Goal: Task Accomplishment & Management: Manage account settings

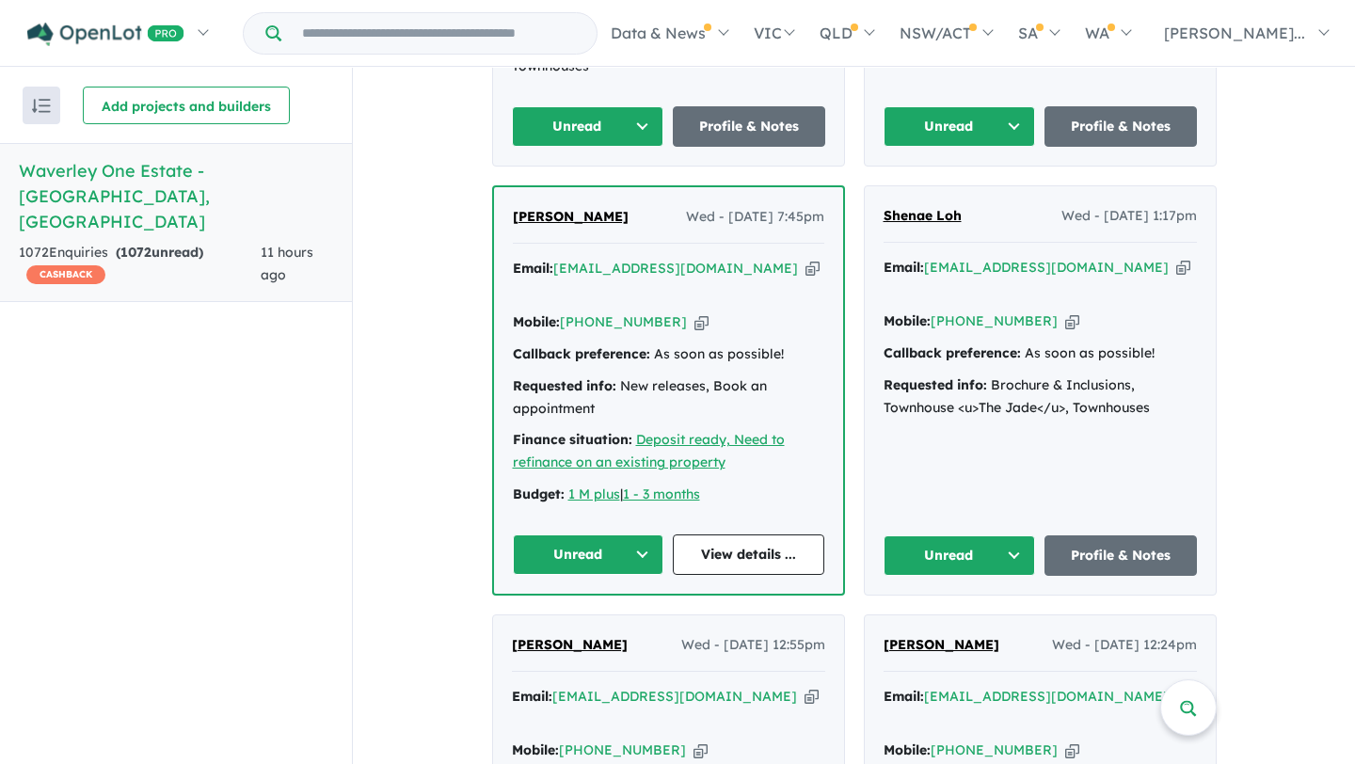
scroll to position [1041, 0]
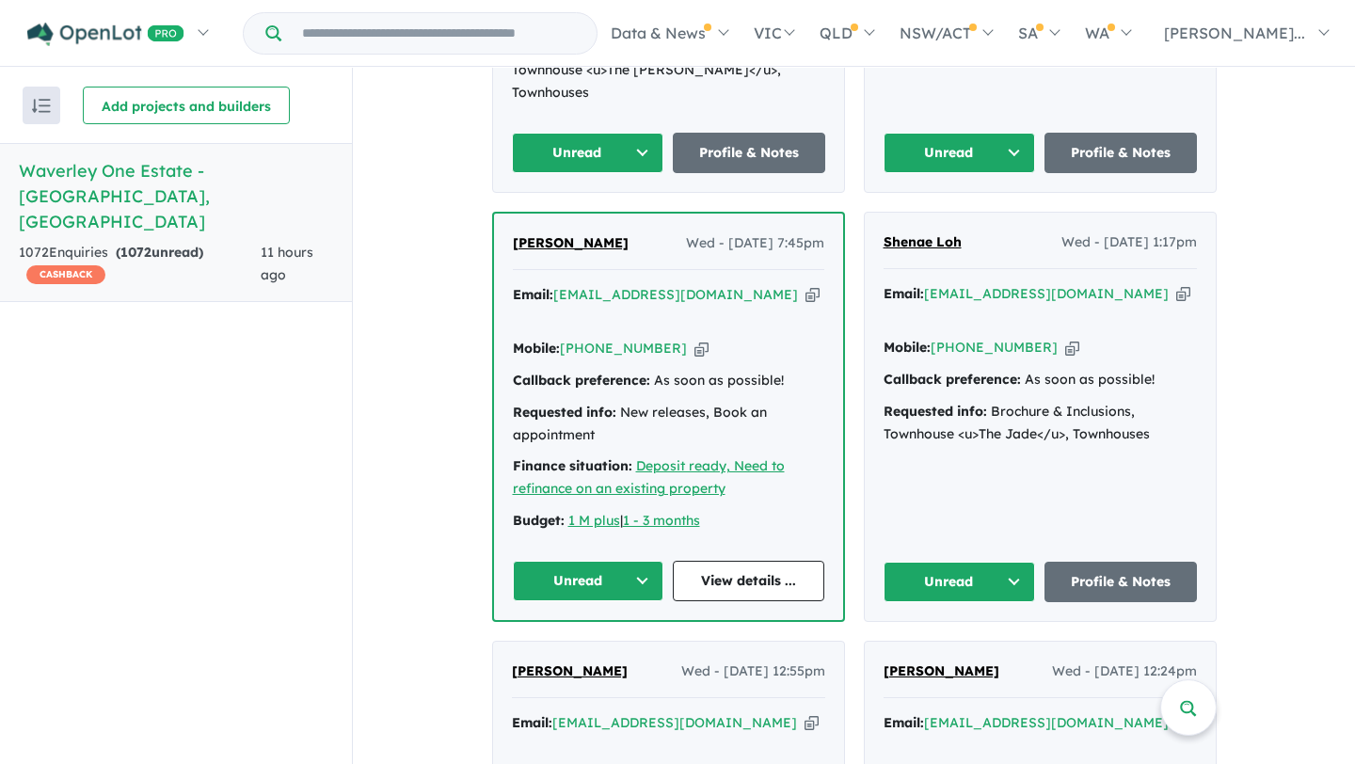
click at [586, 234] on span "Jose Walter Robles" at bounding box center [571, 242] width 116 height 17
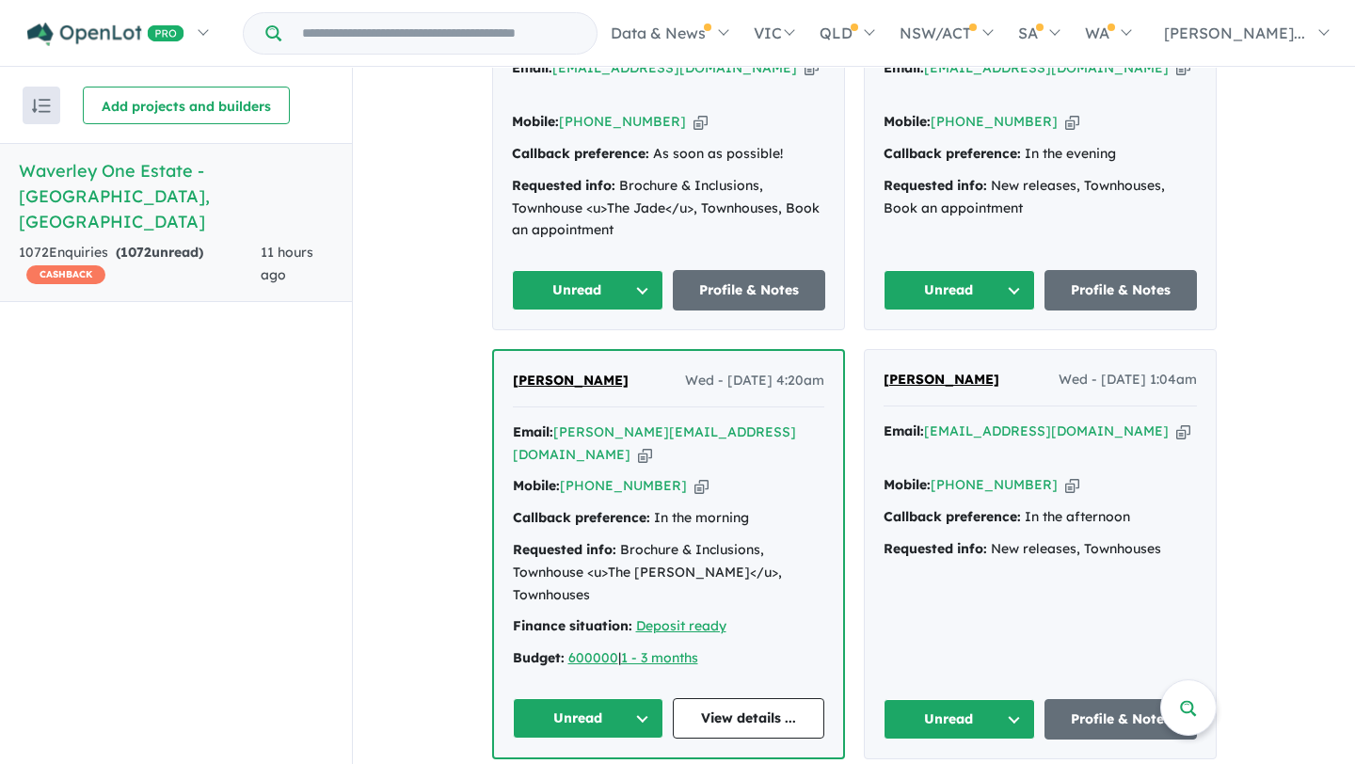
scroll to position [1696, 0]
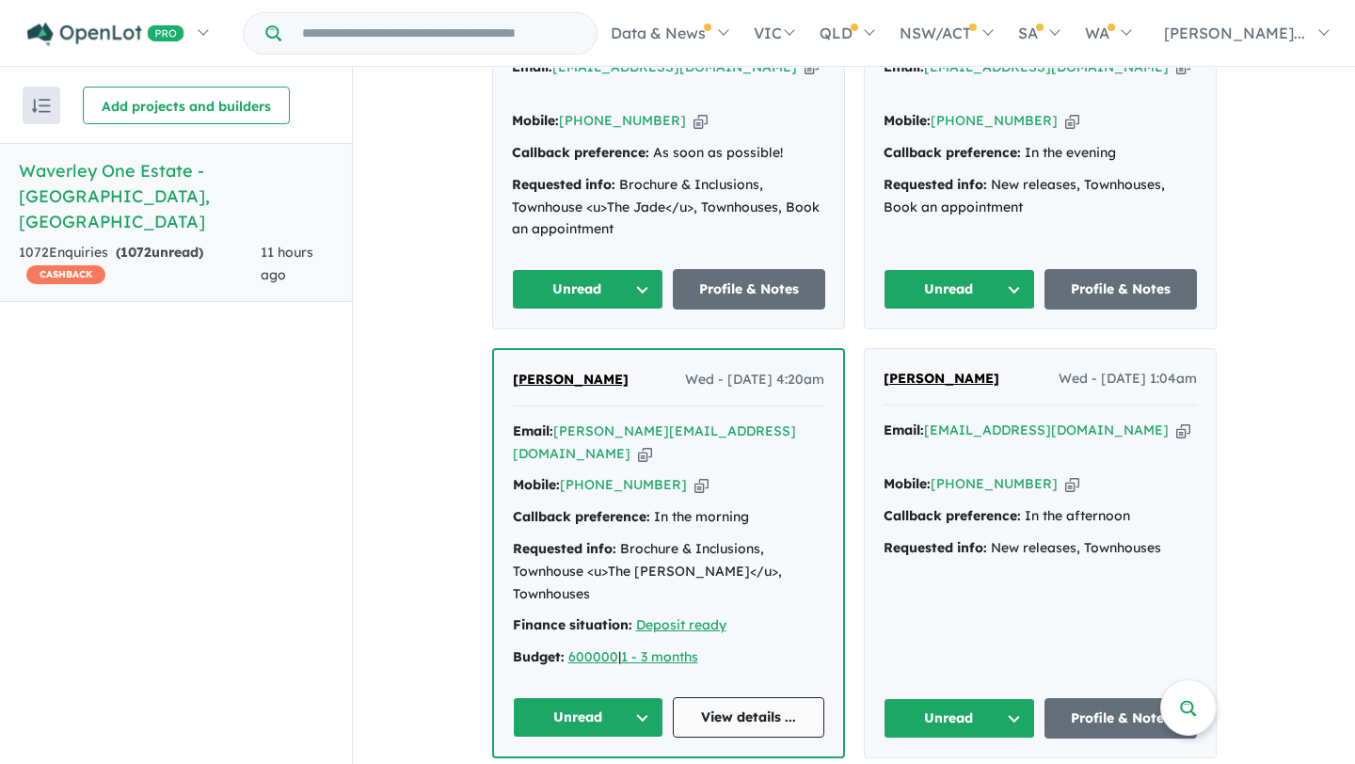
click at [759, 697] on link "View details ..." at bounding box center [748, 717] width 151 height 40
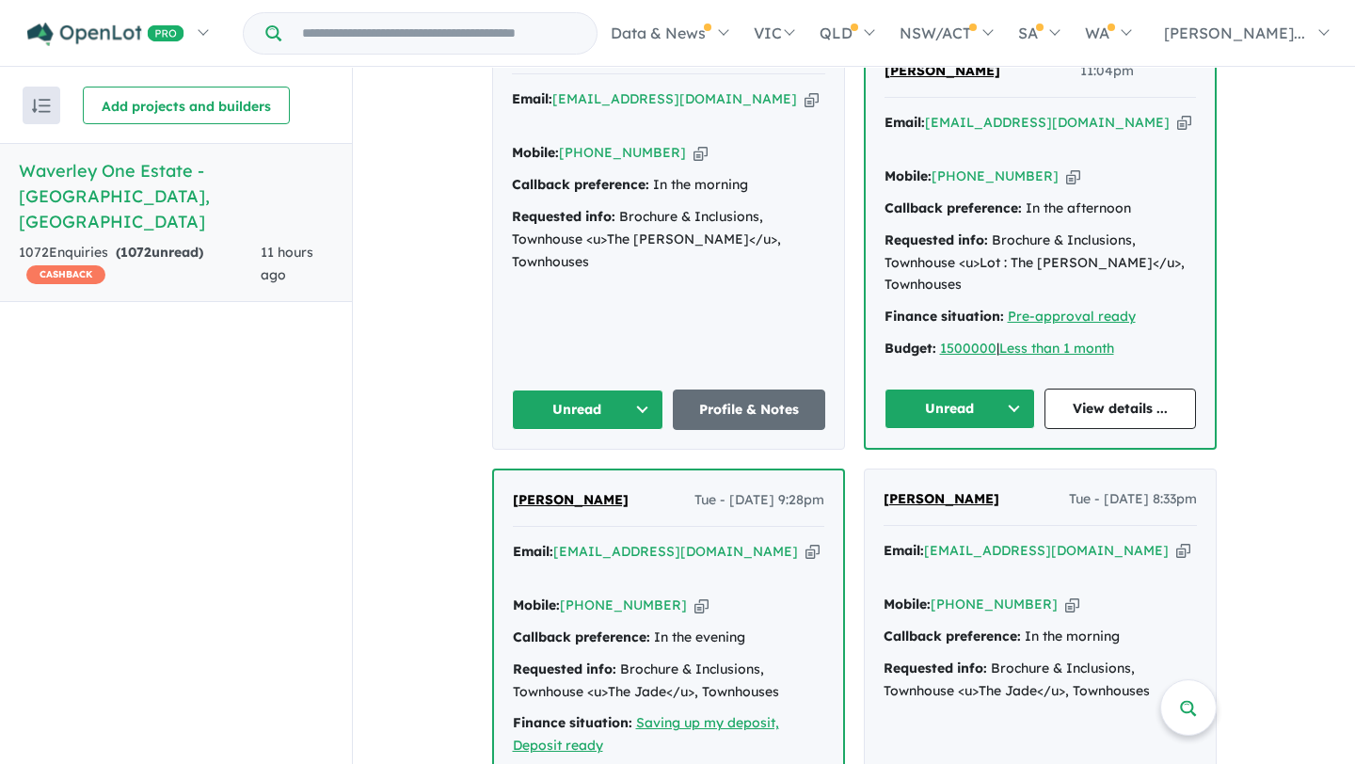
scroll to position [2476, 0]
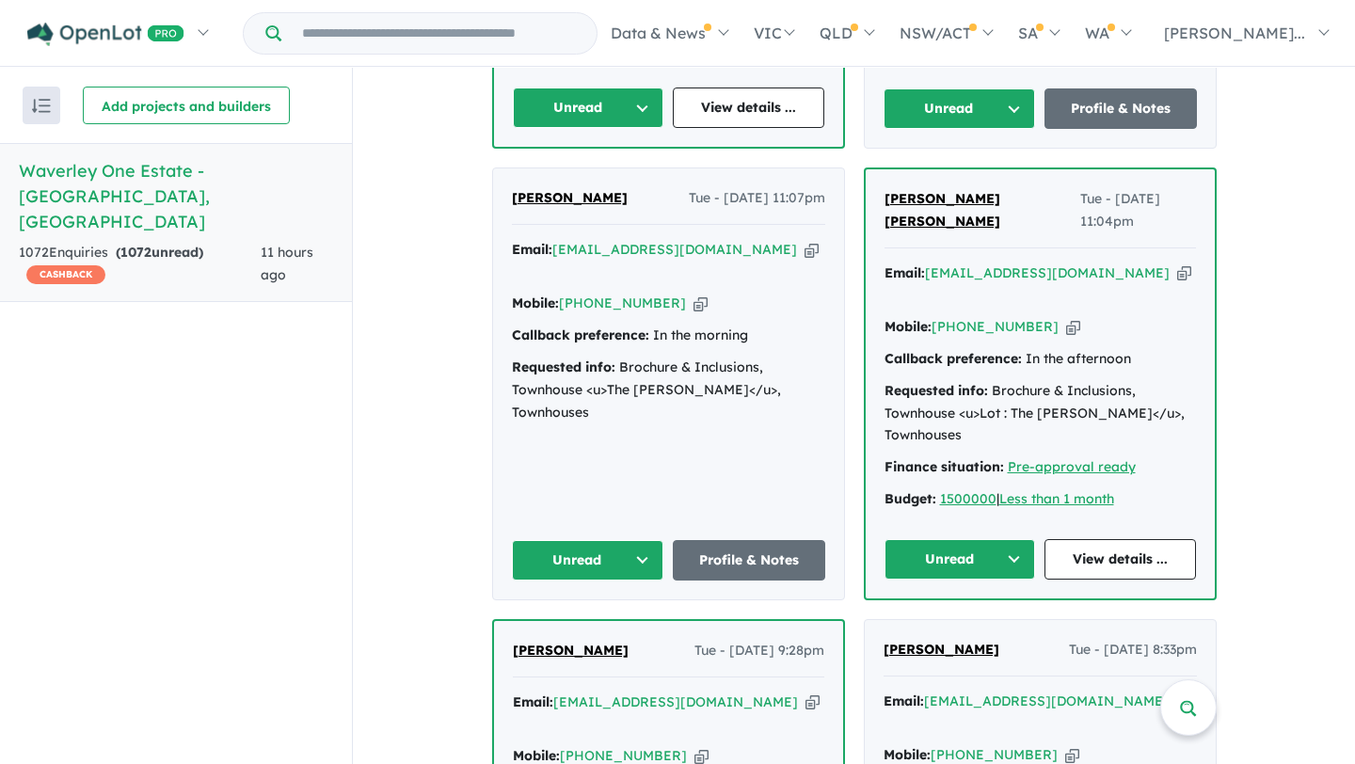
scroll to position [2305, 0]
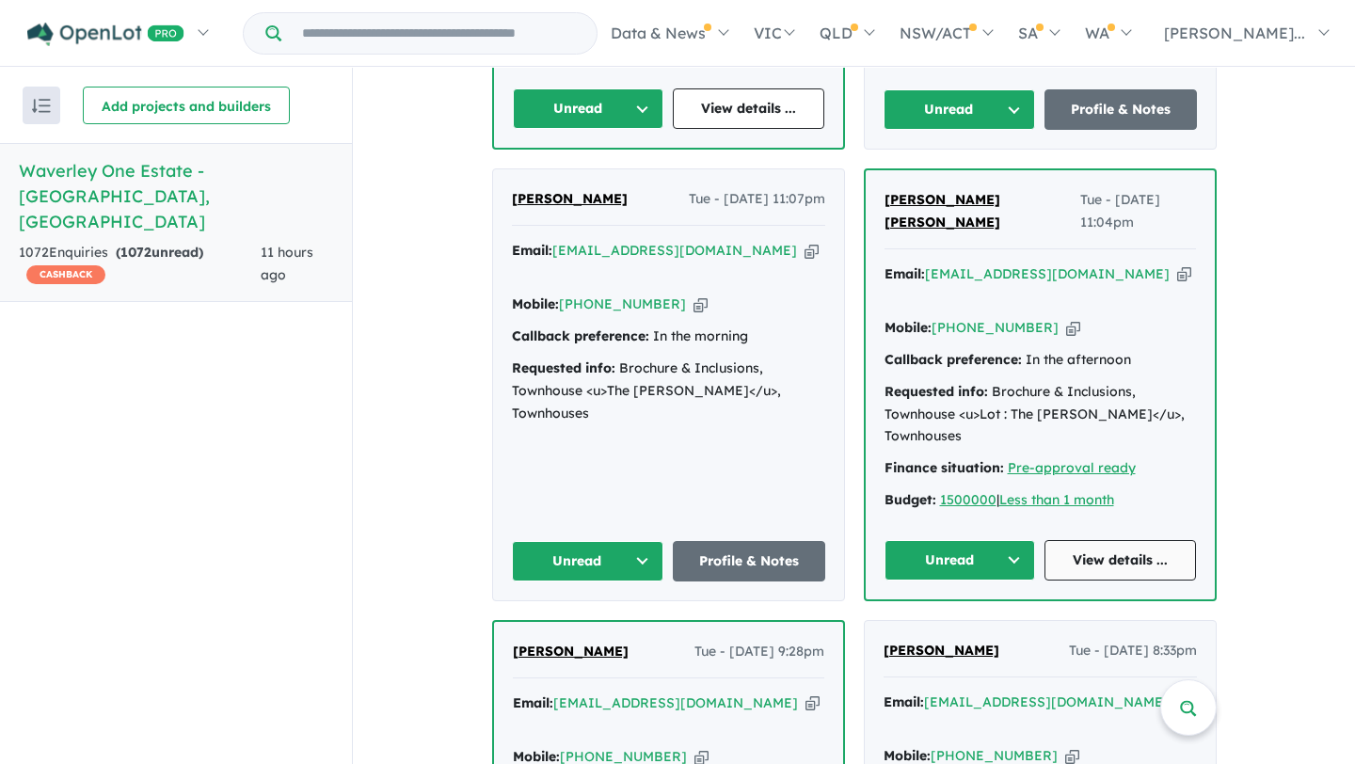
click at [1127, 540] on link "View details ..." at bounding box center [1119, 560] width 151 height 40
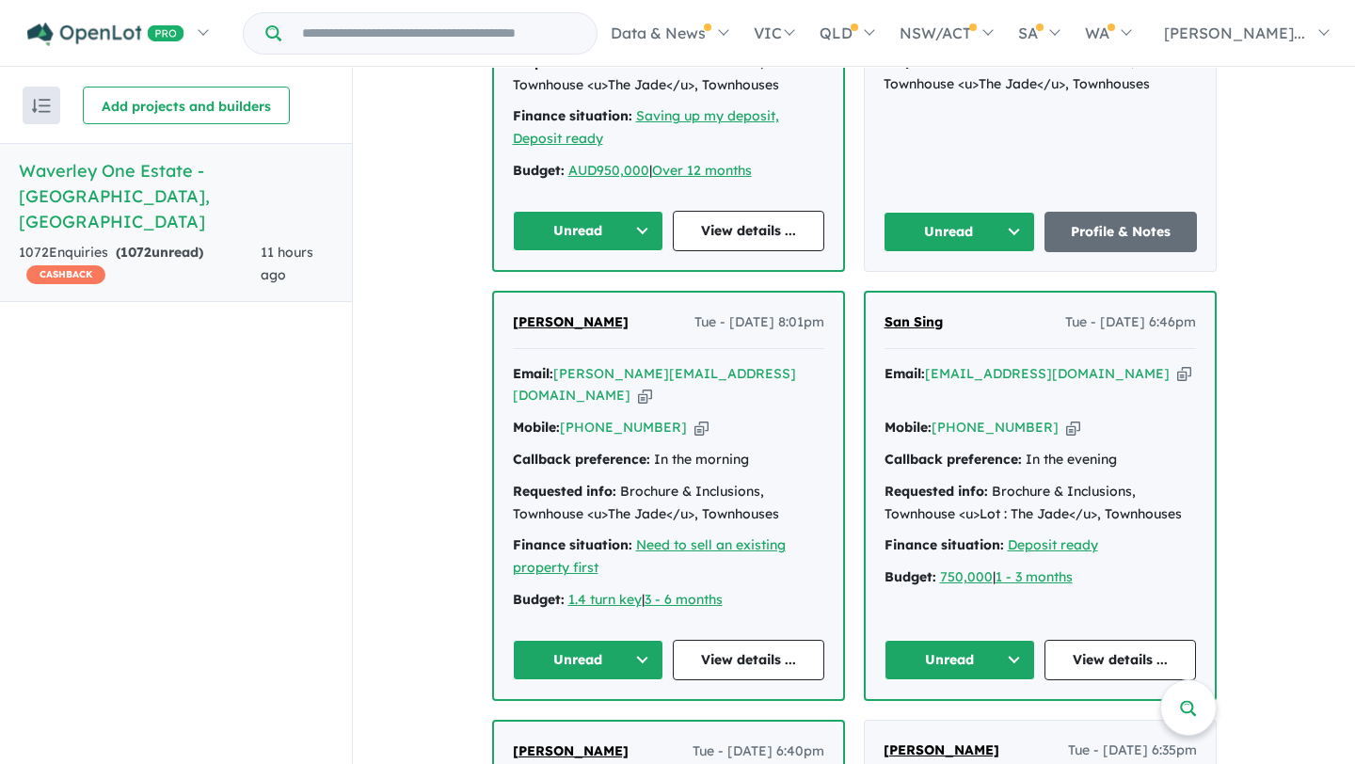
scroll to position [3061, 0]
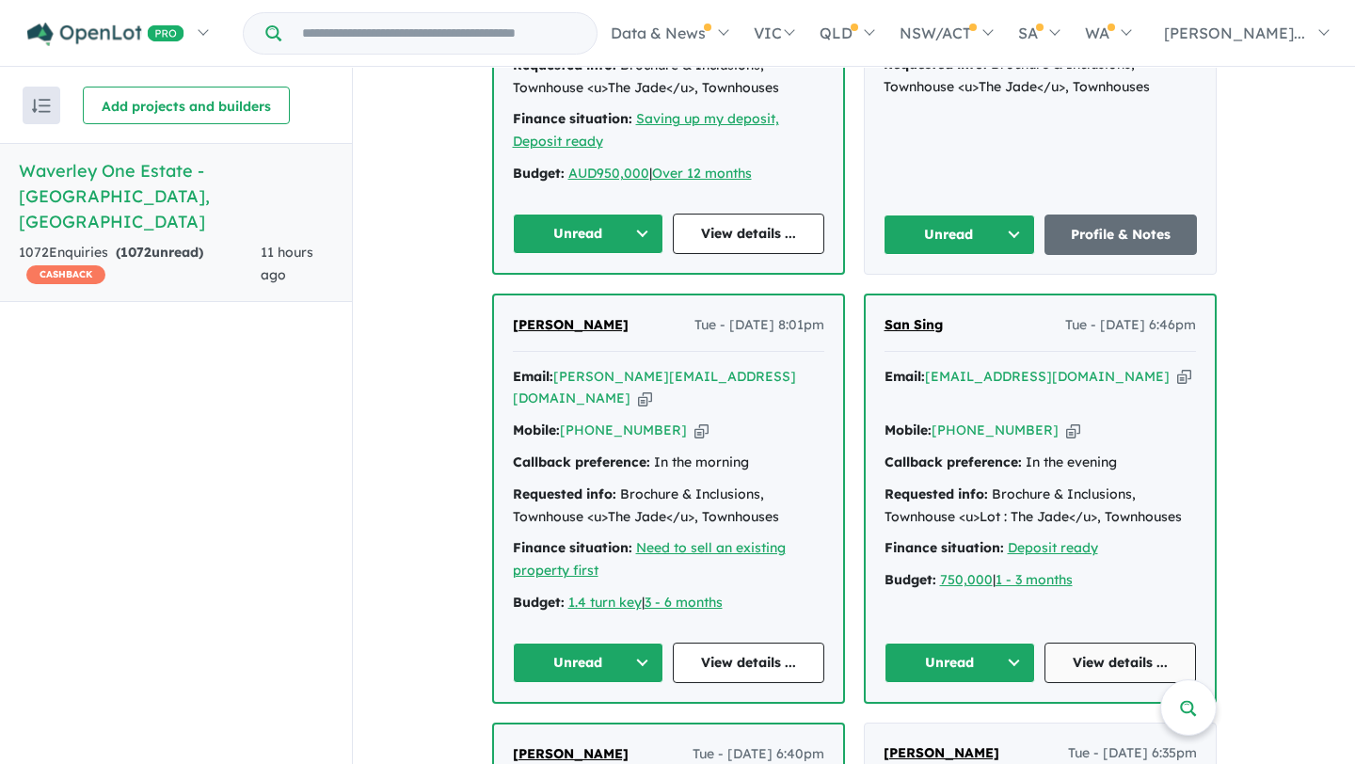
click at [1084, 643] on link "View details ..." at bounding box center [1119, 663] width 151 height 40
click at [722, 643] on link "View details ..." at bounding box center [748, 663] width 151 height 40
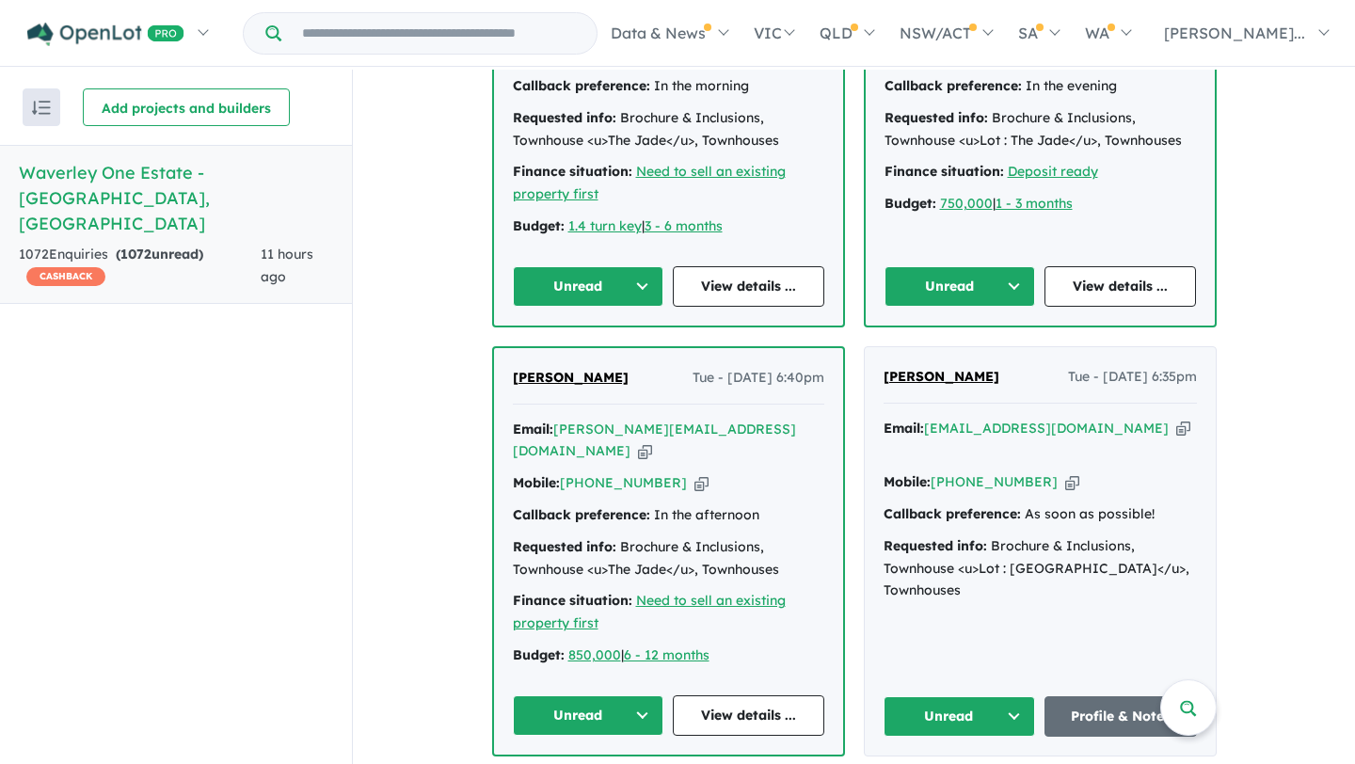
scroll to position [3043, 0]
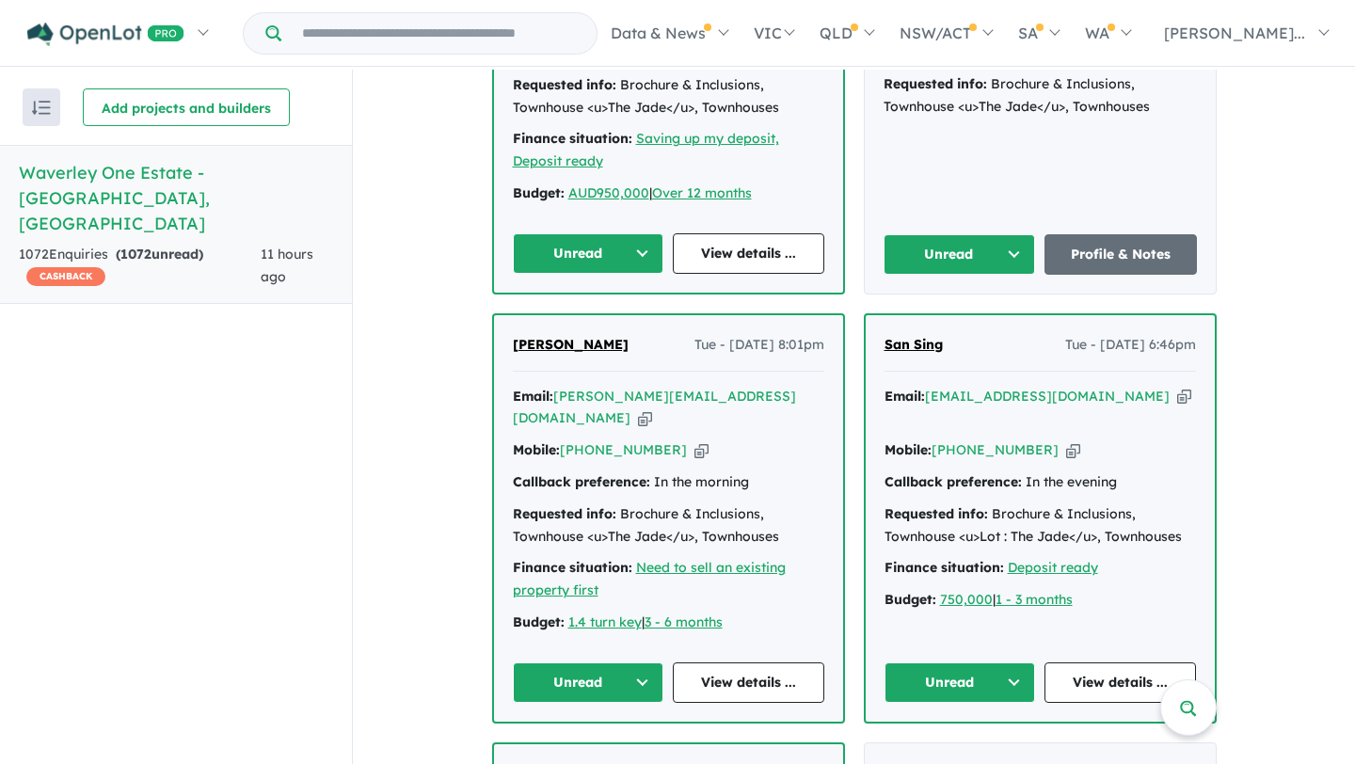
drag, startPoint x: 625, startPoint y: 142, endPoint x: 502, endPoint y: 143, distance: 122.3
click at [502, 315] on div "Elizabeth Curcio Tue - 07/10/2025, 8:01pm Email: elizabeth.curcio66@gmail.com C…" at bounding box center [668, 518] width 349 height 406
copy span "Elizabeth Curcio"
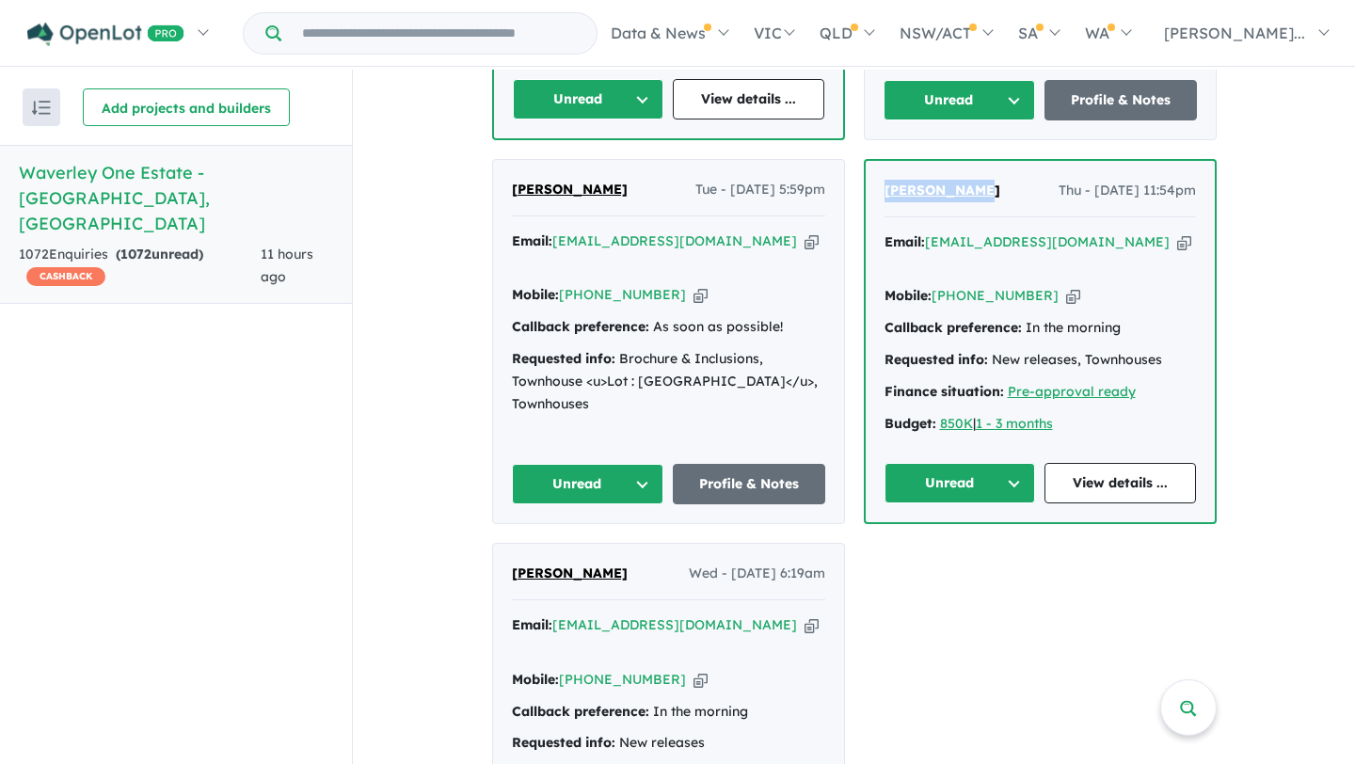
scroll to position [5405, 0]
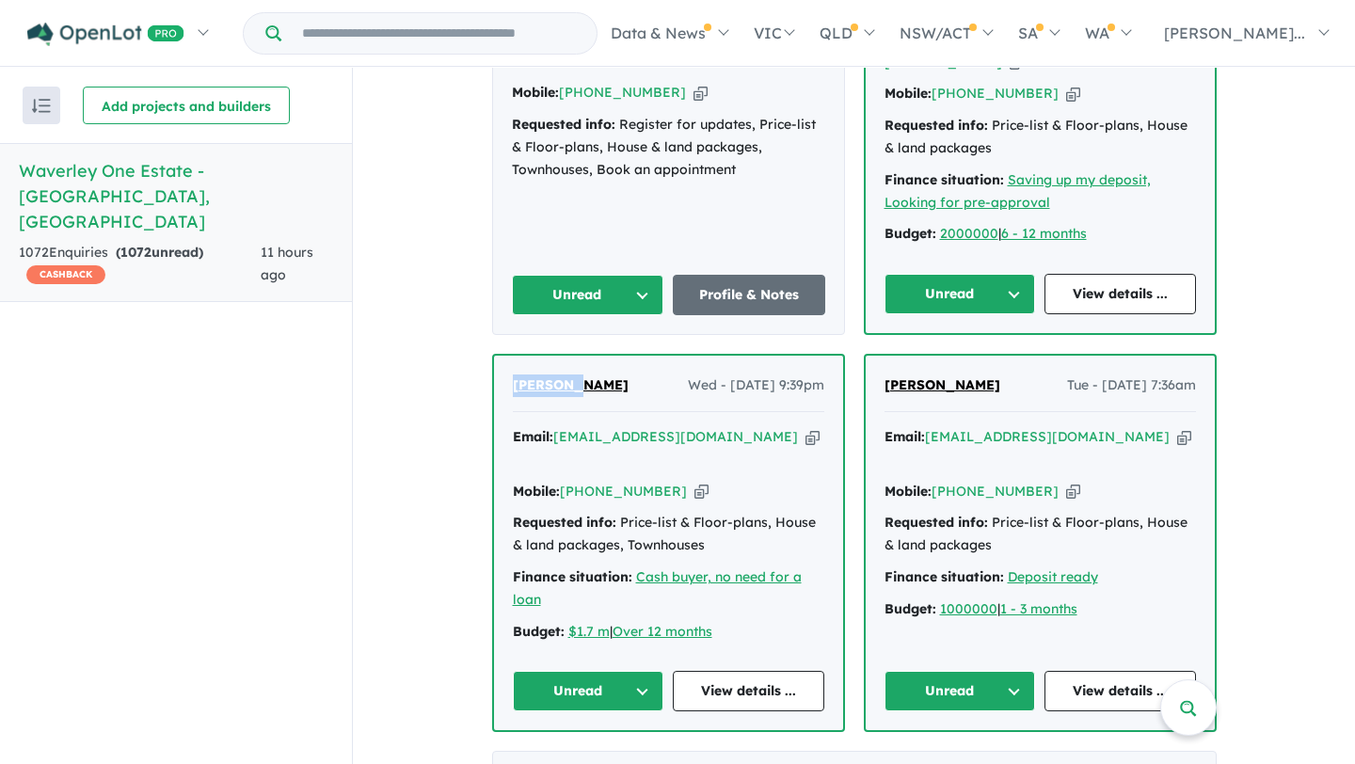
scroll to position [8639, 0]
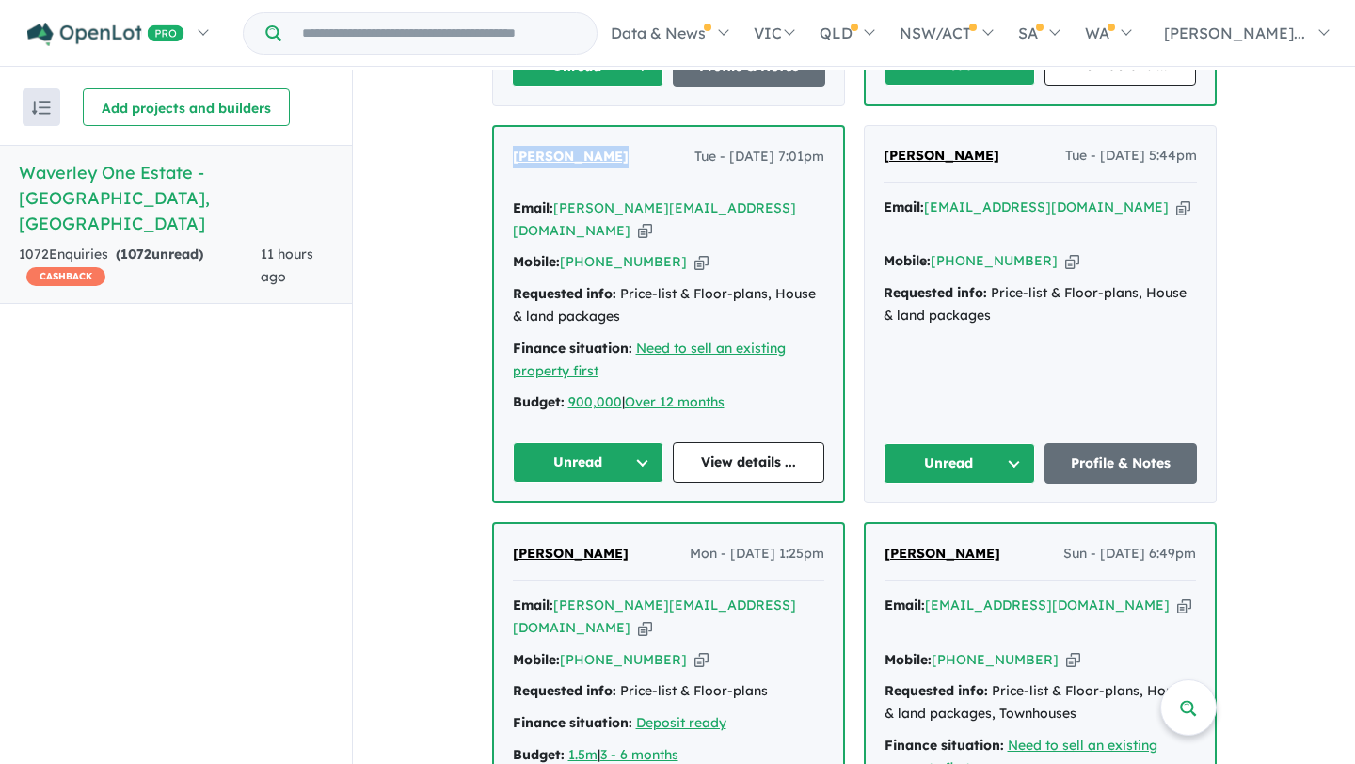
scroll to position [4153, 0]
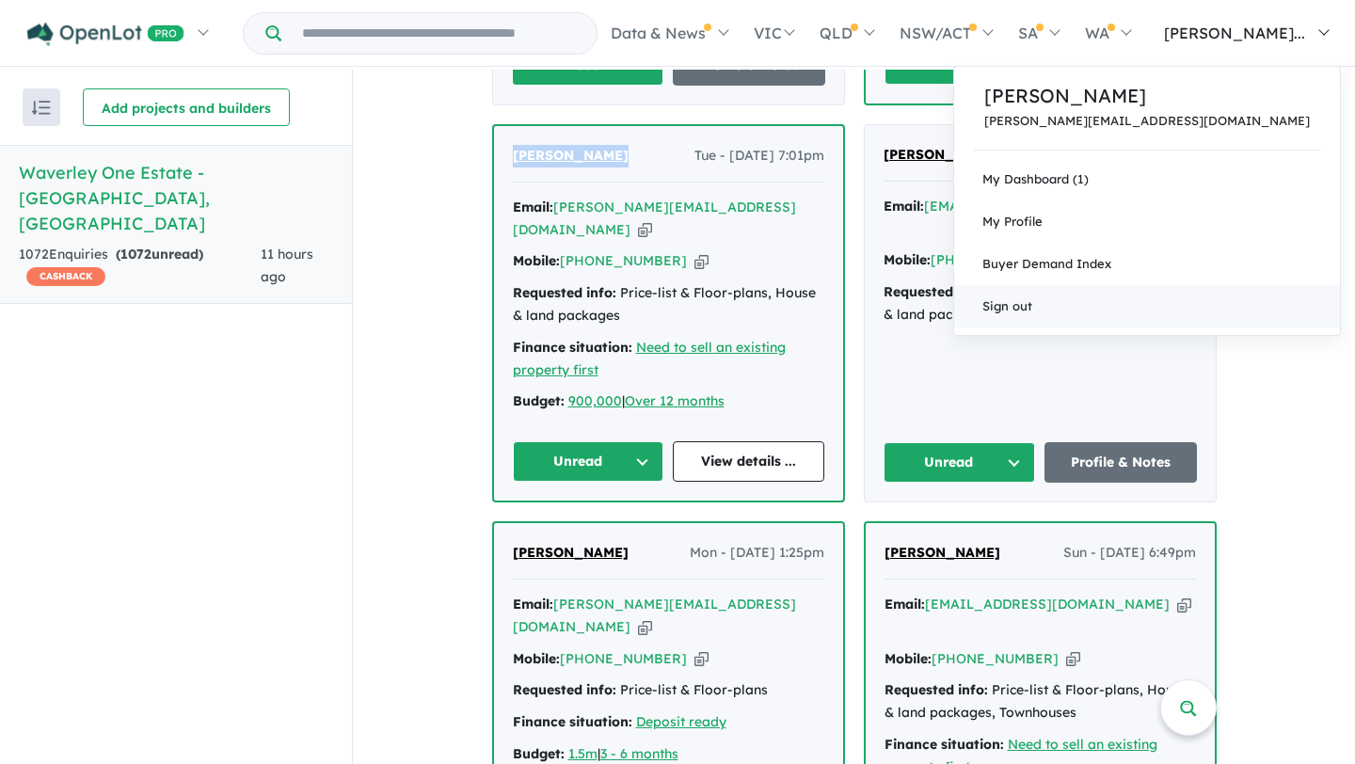
click at [1212, 303] on link "Sign out" at bounding box center [1147, 306] width 386 height 42
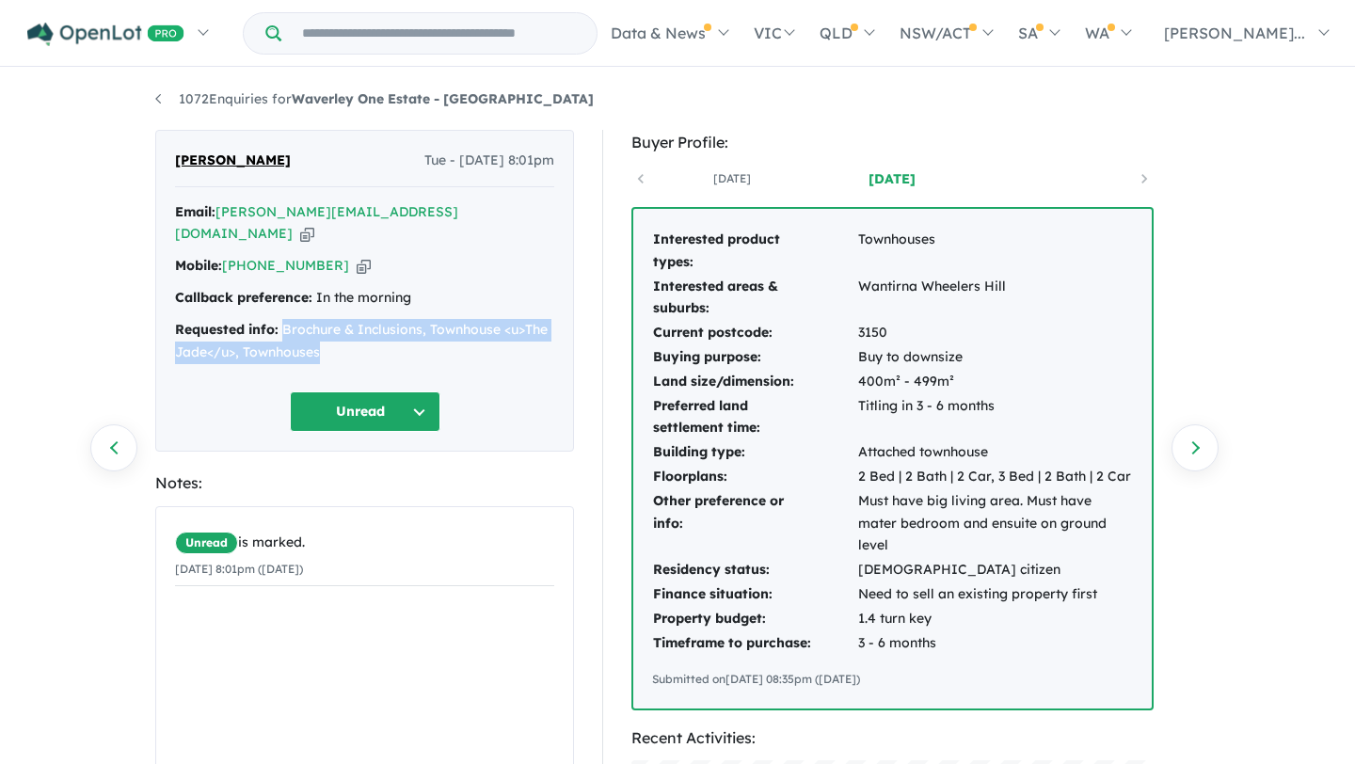
drag, startPoint x: 282, startPoint y: 307, endPoint x: 360, endPoint y: 324, distance: 79.9
click at [360, 324] on div "Requested info: Brochure & Inclusions, Townhouse <u>The Jade</u>, Townhouses" at bounding box center [364, 341] width 379 height 45
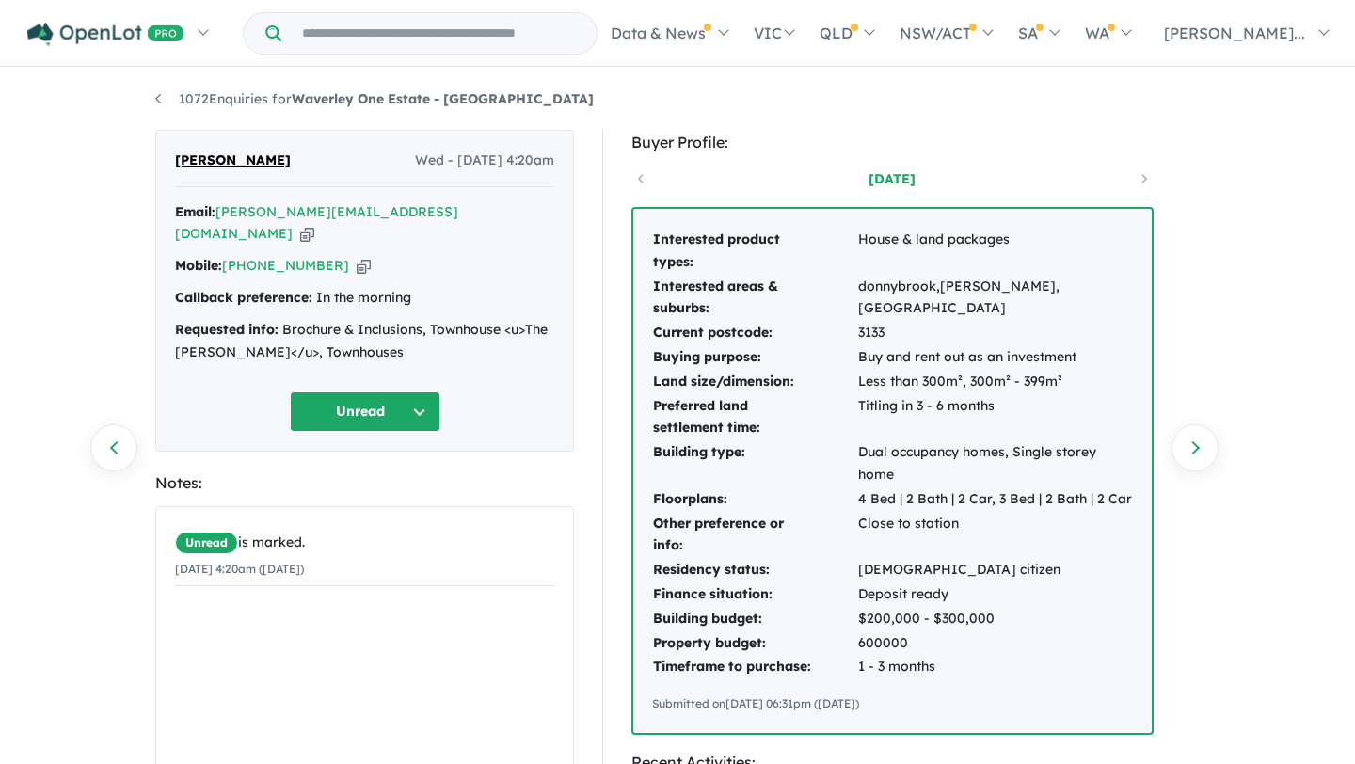
scroll to position [11, 0]
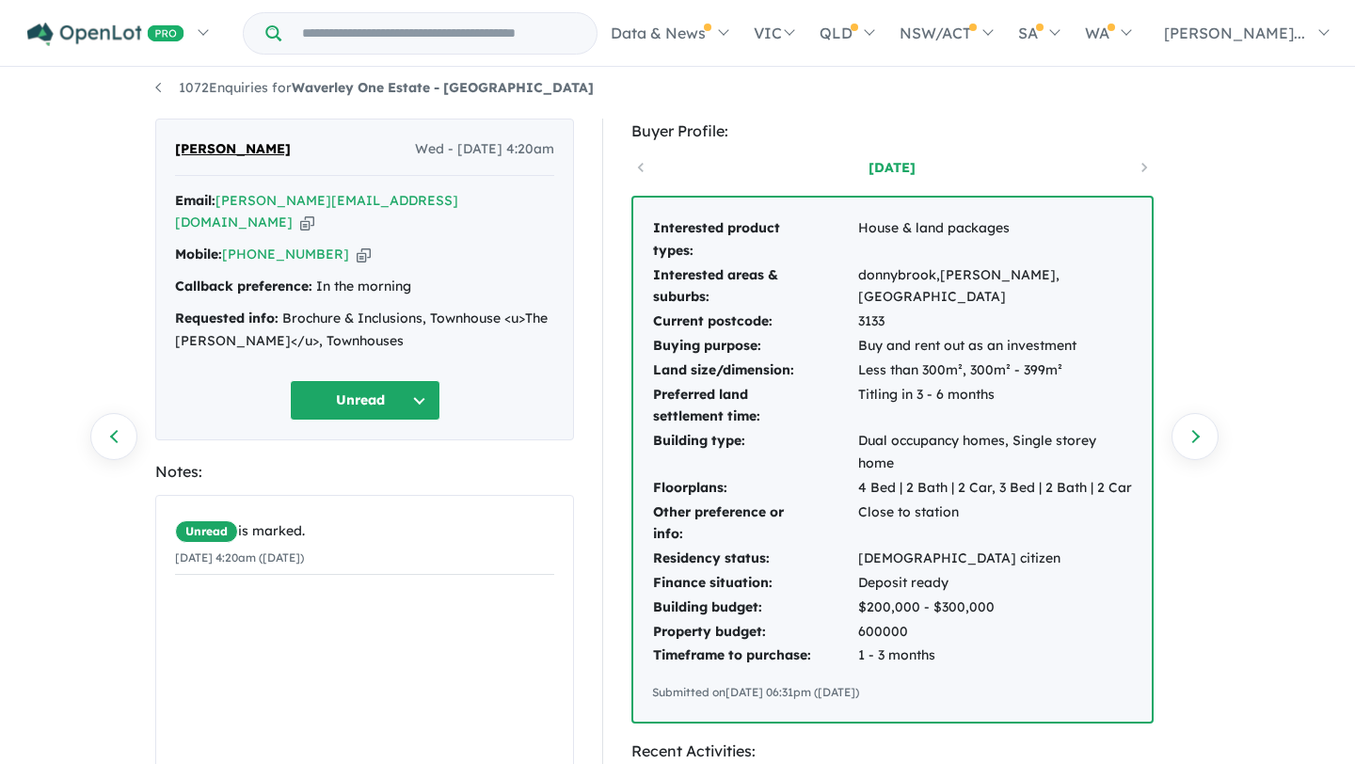
drag, startPoint x: 321, startPoint y: 143, endPoint x: 174, endPoint y: 144, distance: 146.8
click at [175, 144] on div "Lakshmi Ratnayake Wed - 08/10/2025, 4:20am" at bounding box center [364, 157] width 379 height 38
copy span "Lakshmi Ratnayake"
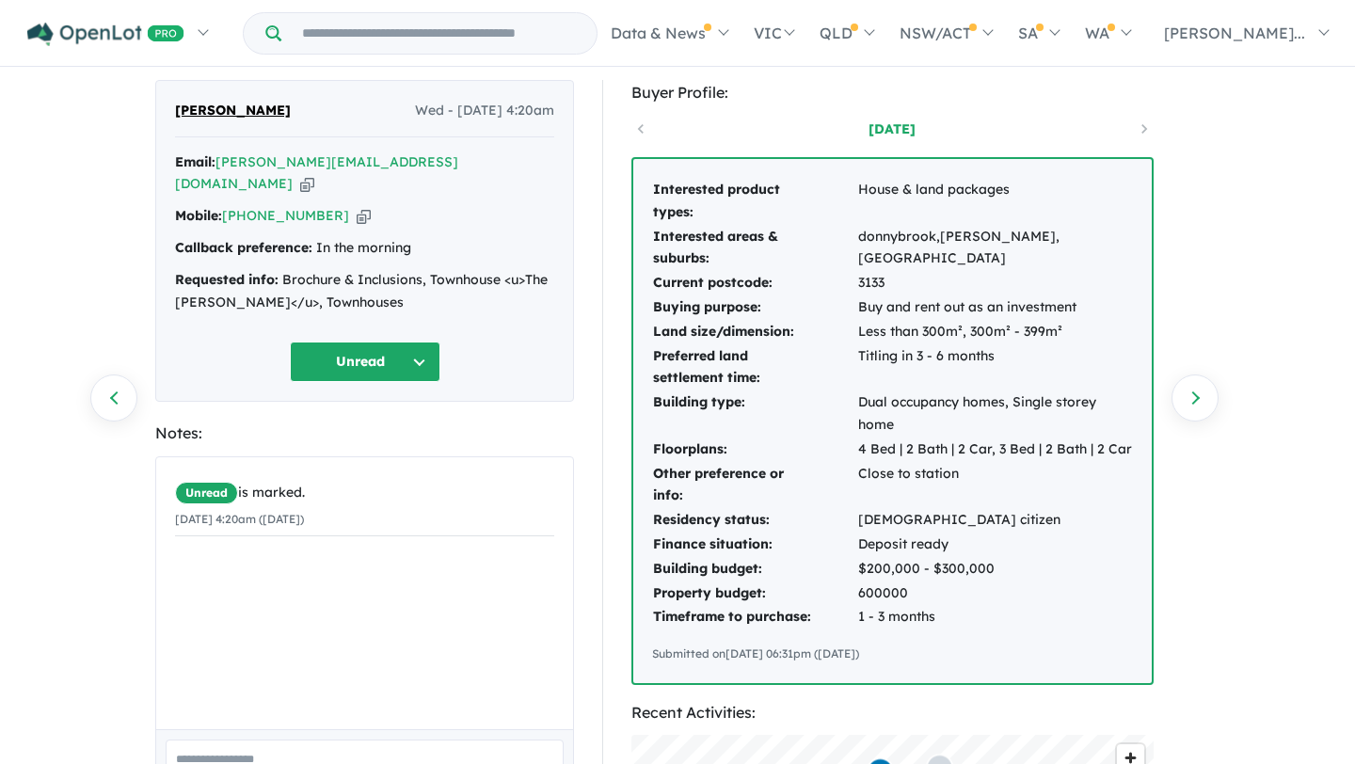
scroll to position [4, 0]
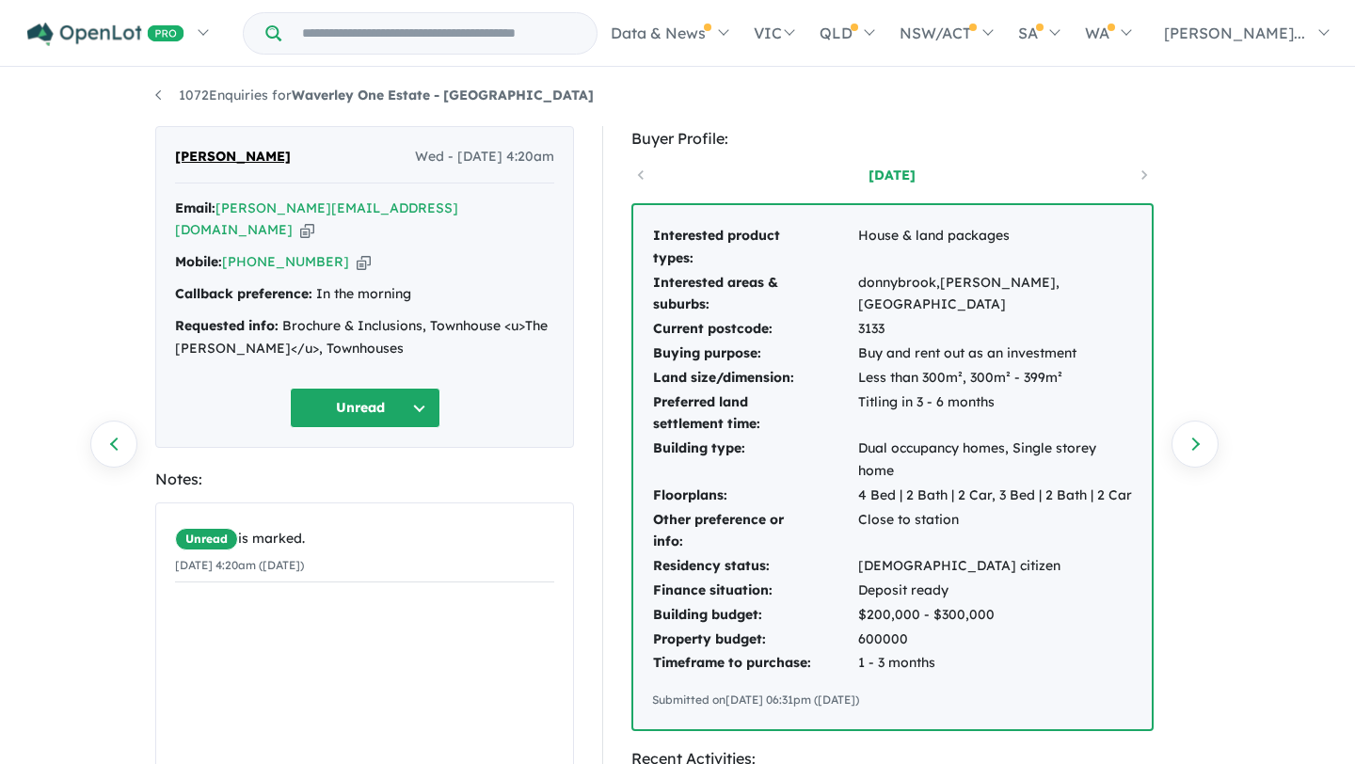
click at [406, 388] on button "Unread" at bounding box center [365, 408] width 151 height 40
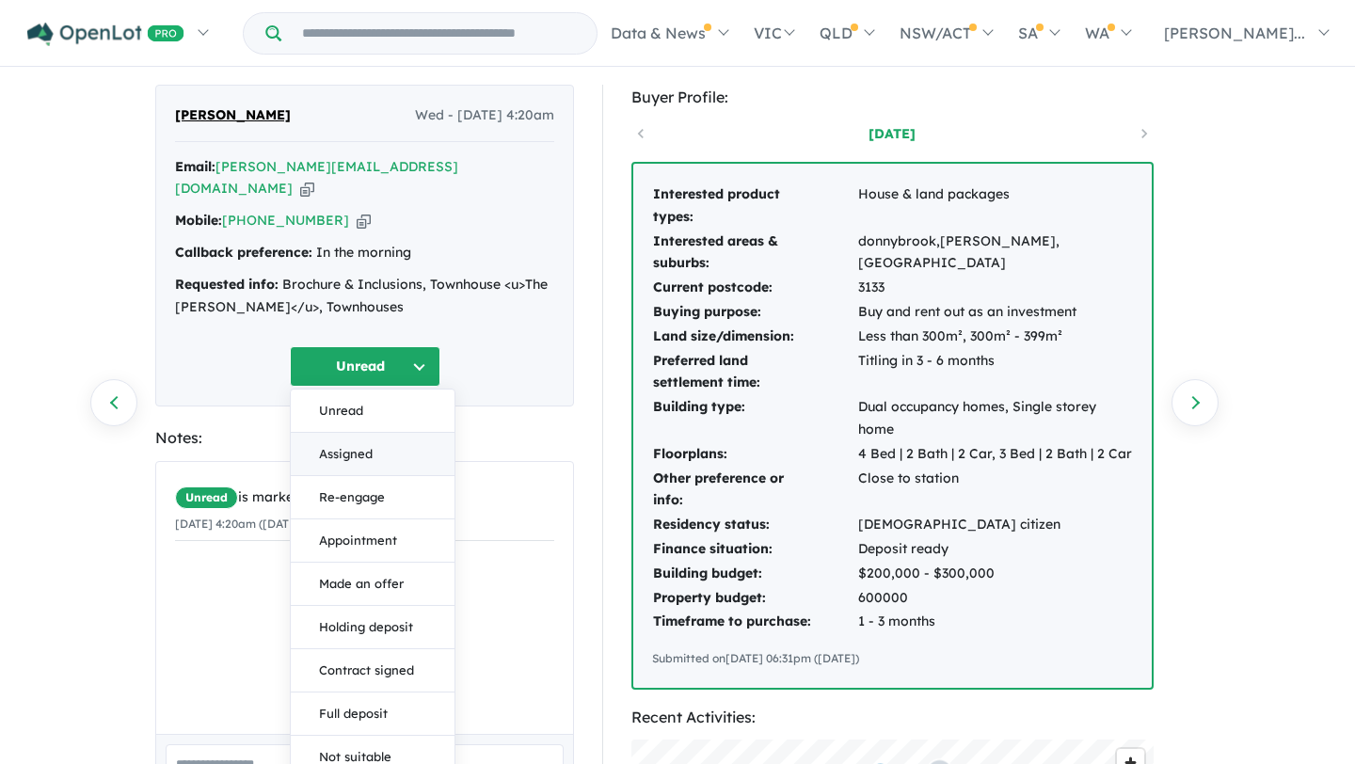
scroll to position [48, 0]
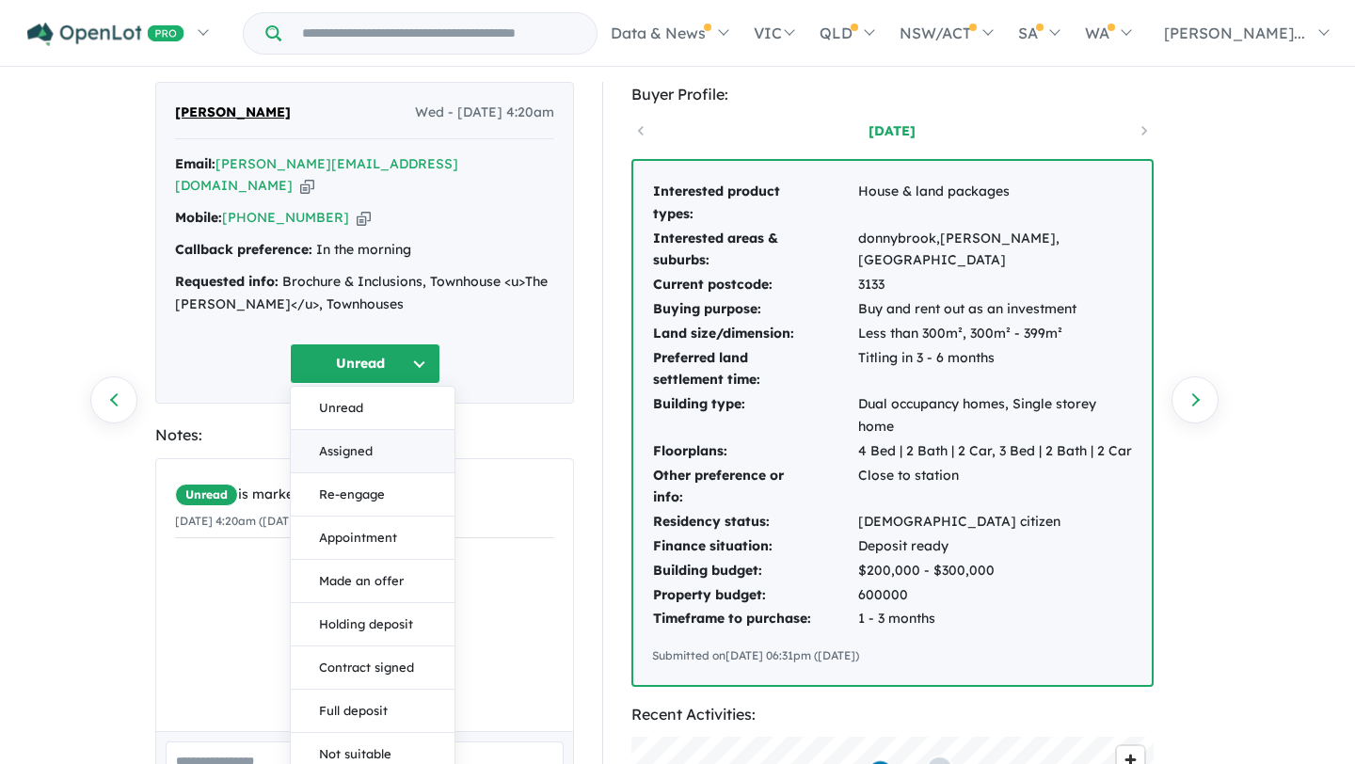
click at [371, 437] on button "Assigned" at bounding box center [373, 451] width 164 height 43
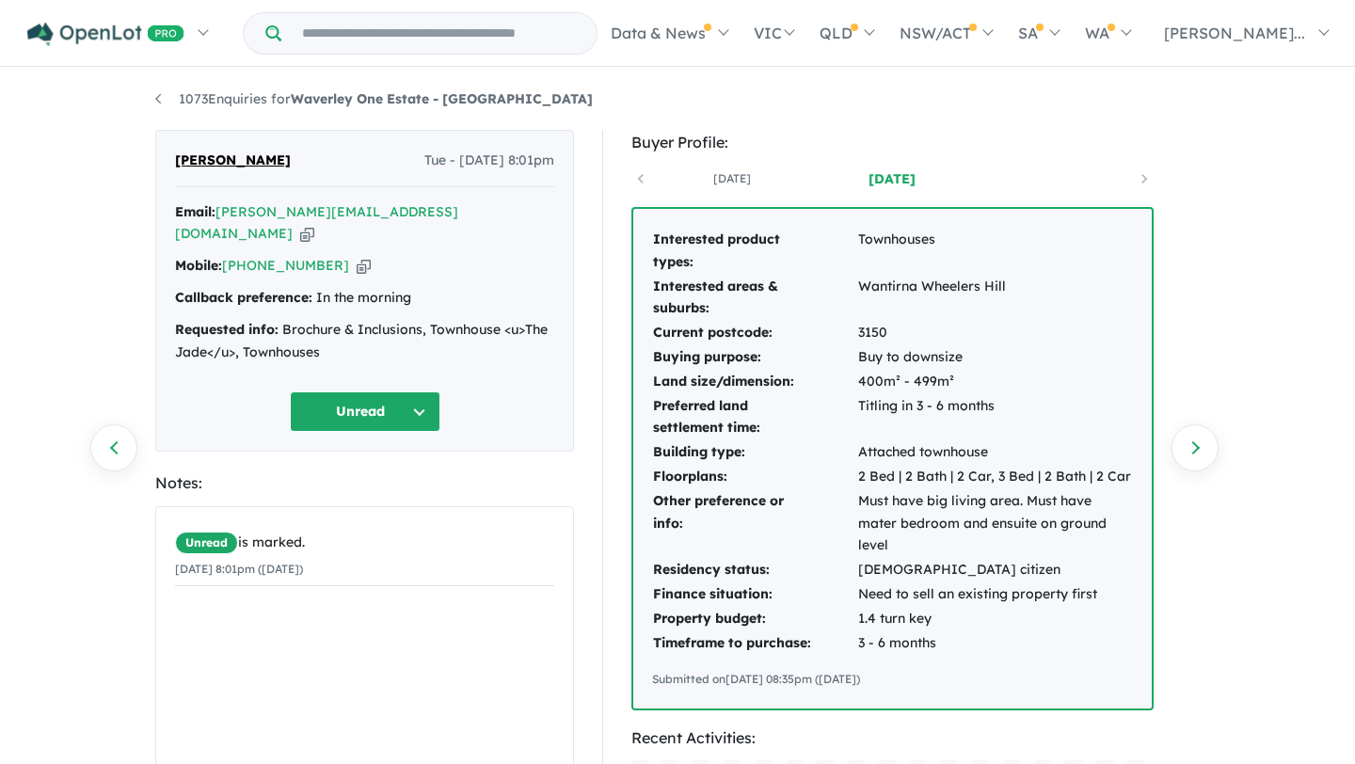
click at [422, 394] on button "Unread" at bounding box center [365, 411] width 151 height 40
click at [400, 478] on button "Assigned" at bounding box center [373, 499] width 164 height 43
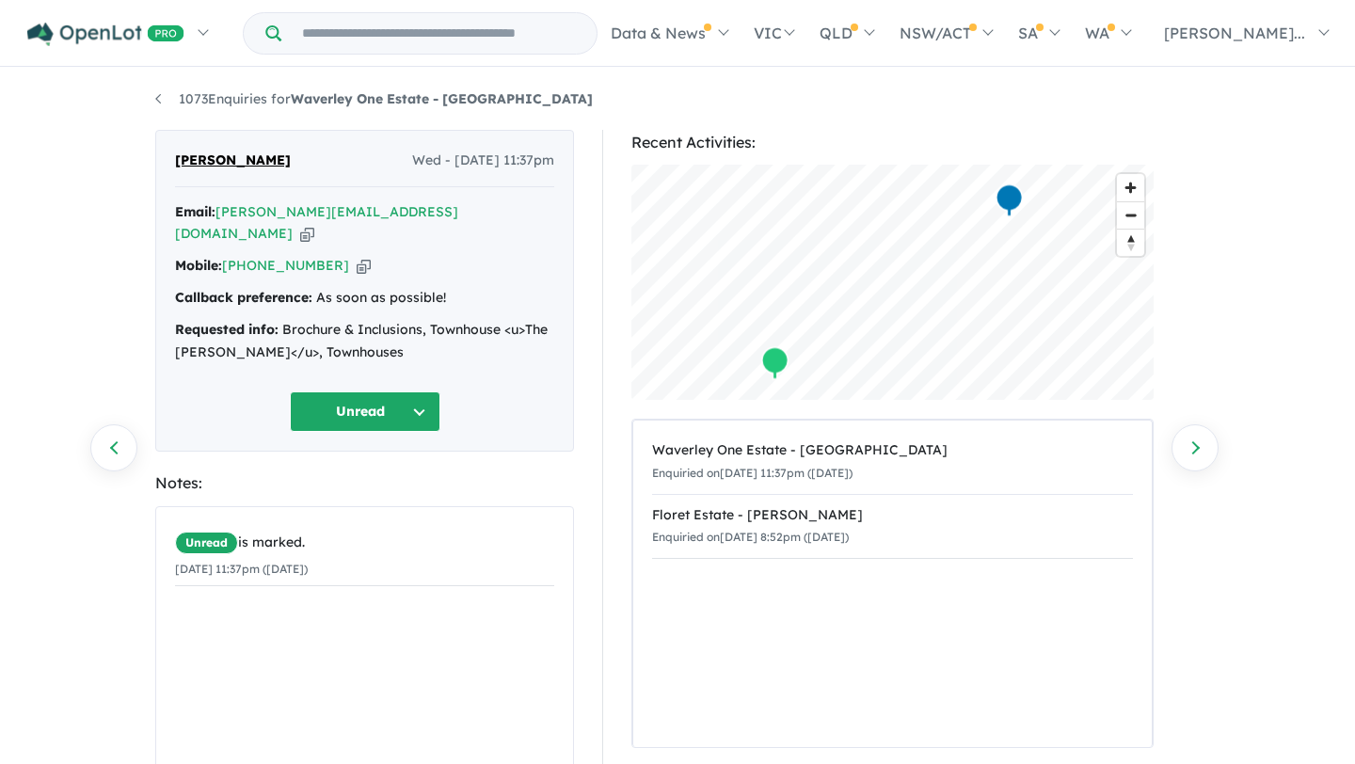
click at [429, 395] on button "Unread" at bounding box center [365, 411] width 151 height 40
click at [398, 483] on button "Assigned" at bounding box center [373, 499] width 164 height 43
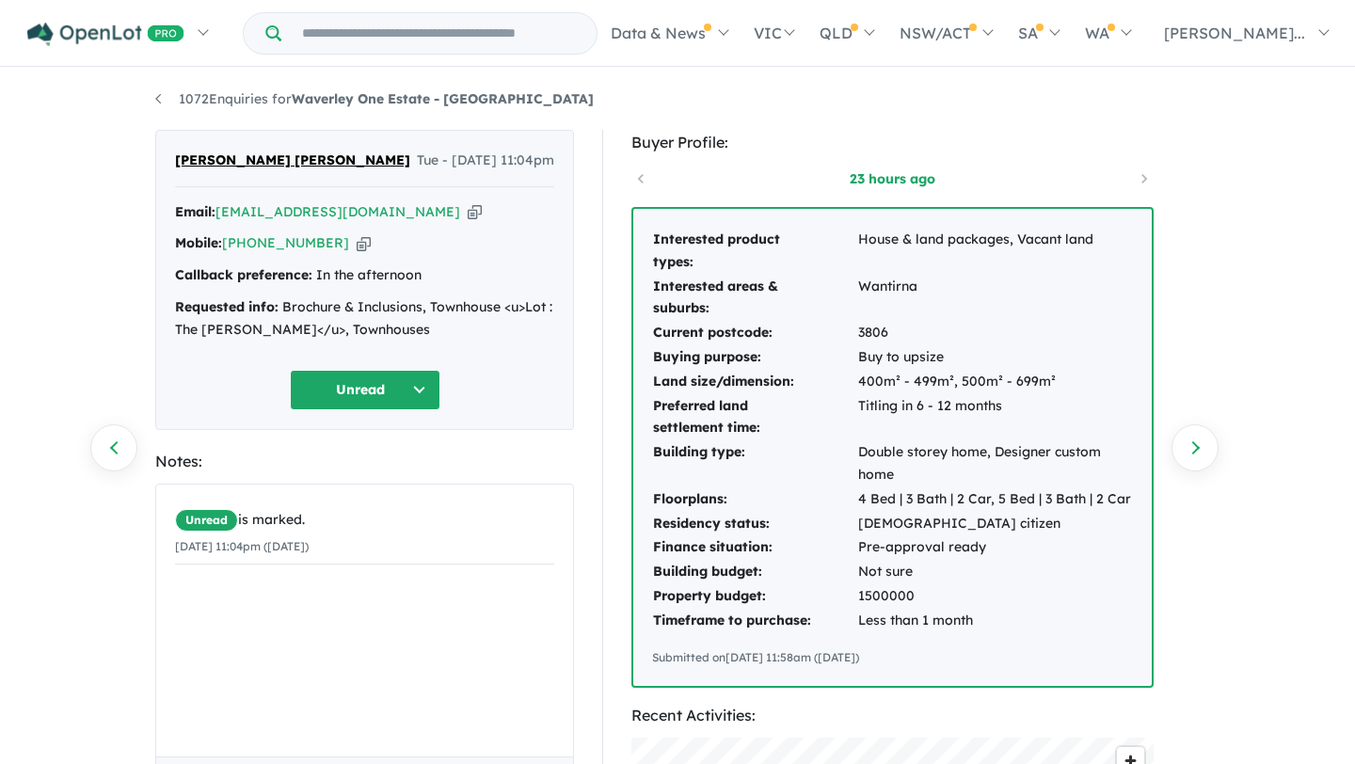
click at [426, 385] on button "Unread" at bounding box center [365, 390] width 151 height 40
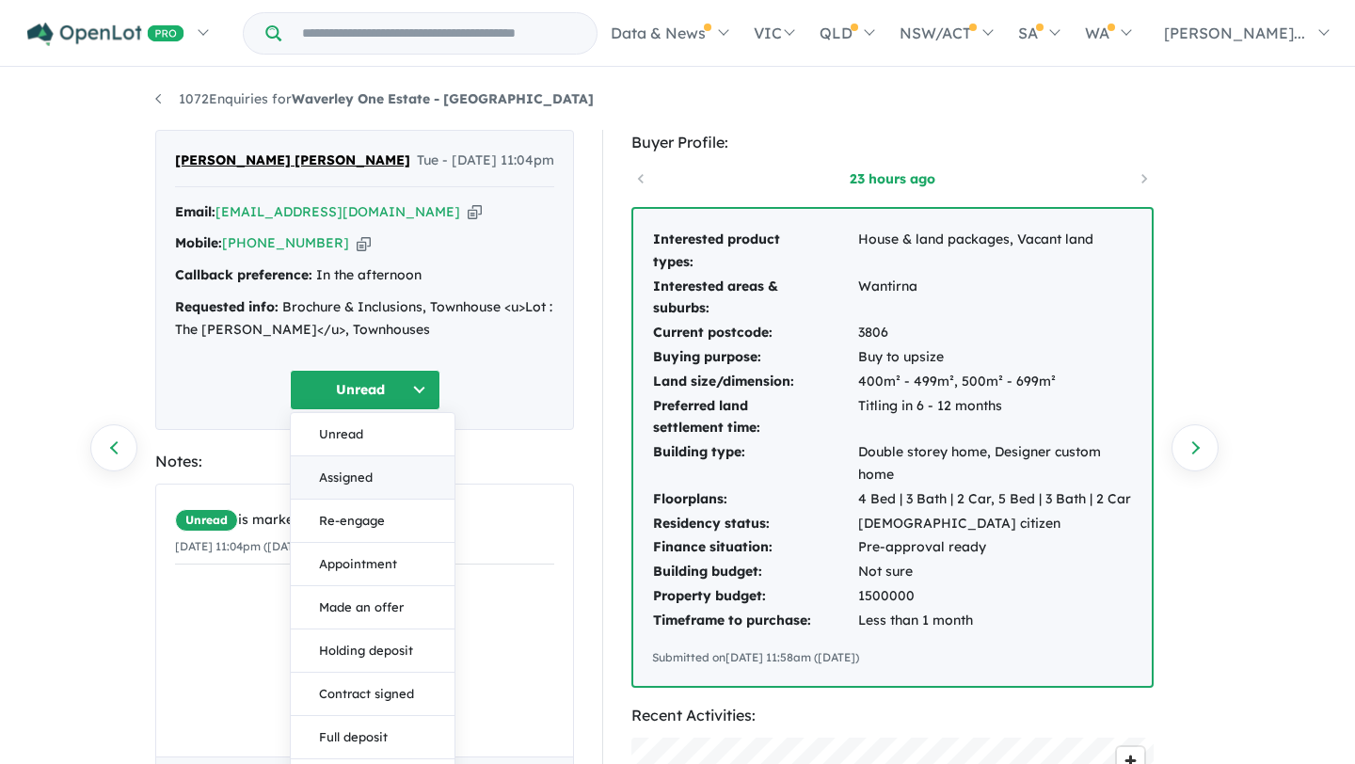
click at [384, 472] on button "Assigned" at bounding box center [373, 477] width 164 height 43
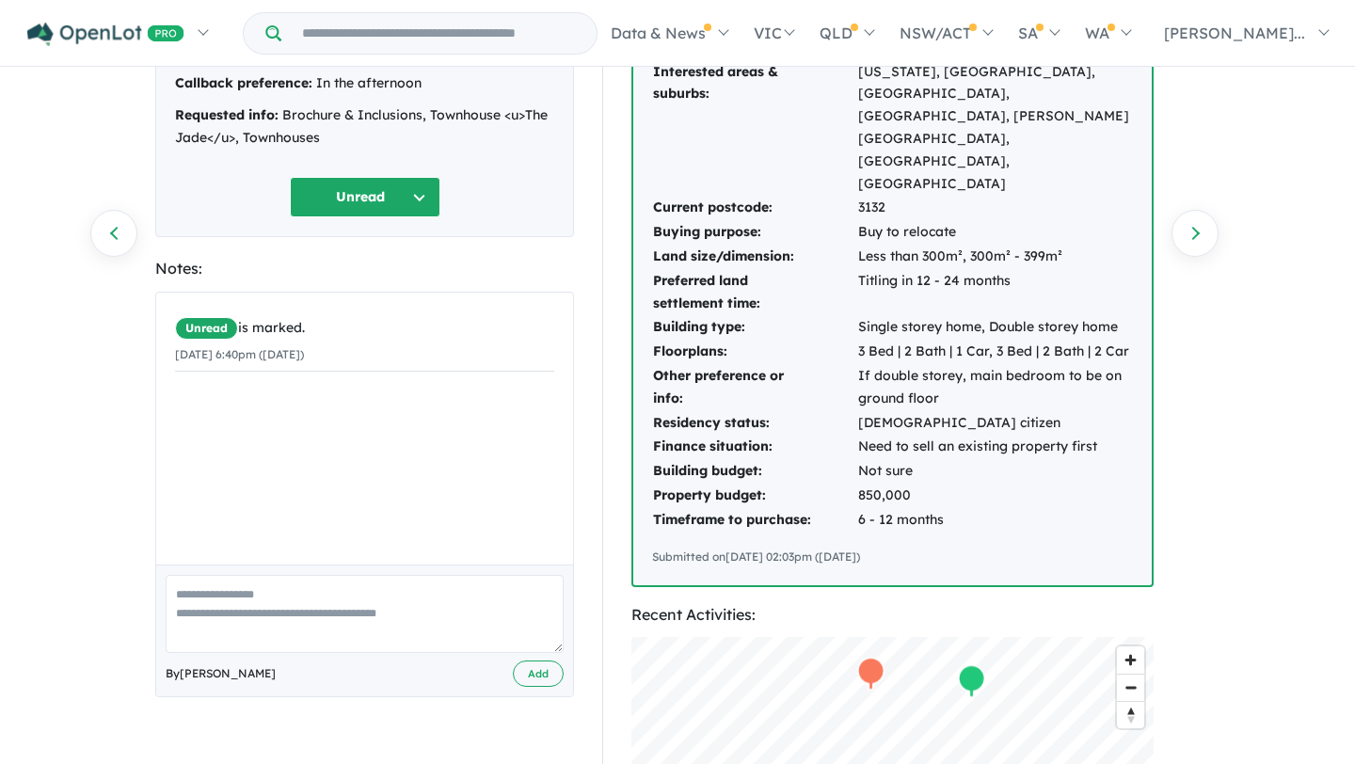
scroll to position [41, 0]
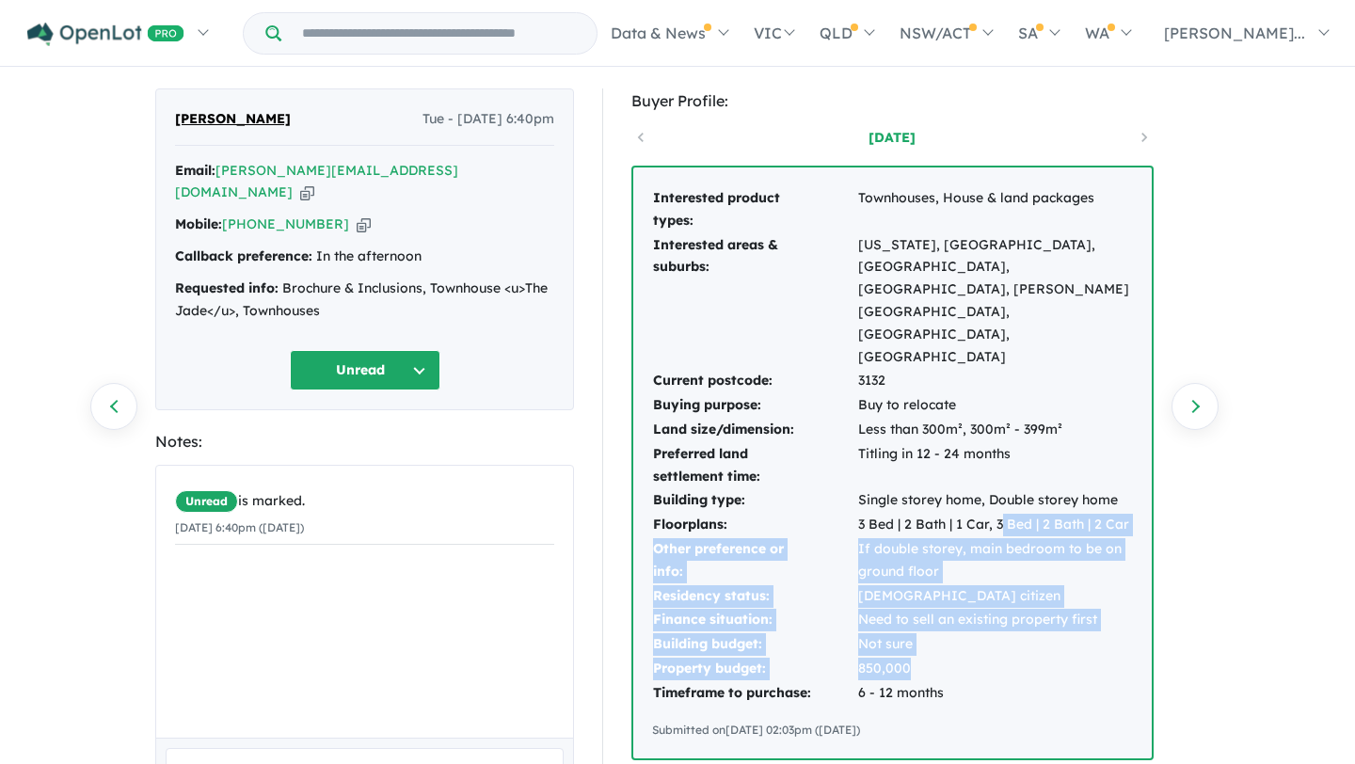
drag, startPoint x: 1003, startPoint y: 429, endPoint x: 1011, endPoint y: 576, distance: 147.0
click at [1011, 576] on tbody "Interested product types: Townhouses, House & land packages Interested areas & …" at bounding box center [892, 445] width 481 height 519
click at [1011, 657] on td "850,000" at bounding box center [995, 669] width 276 height 24
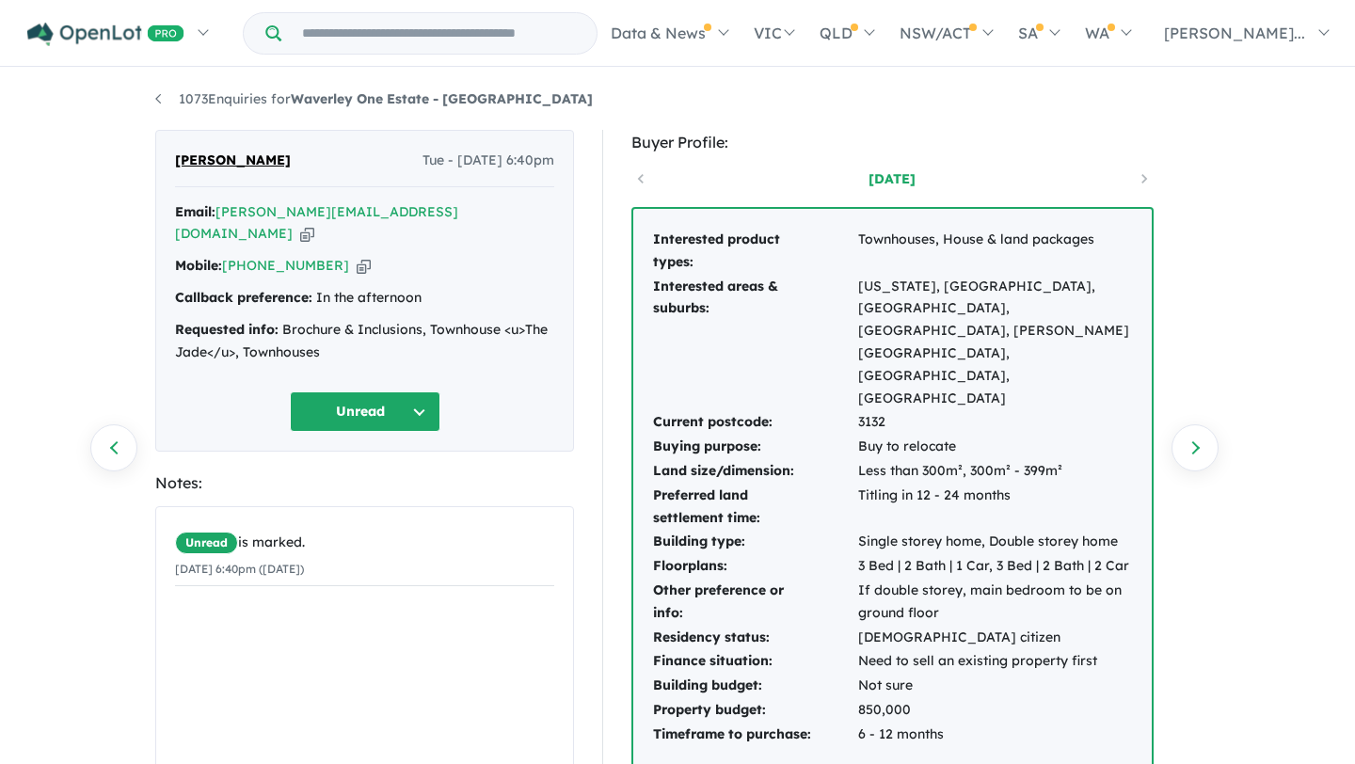
scroll to position [4, 0]
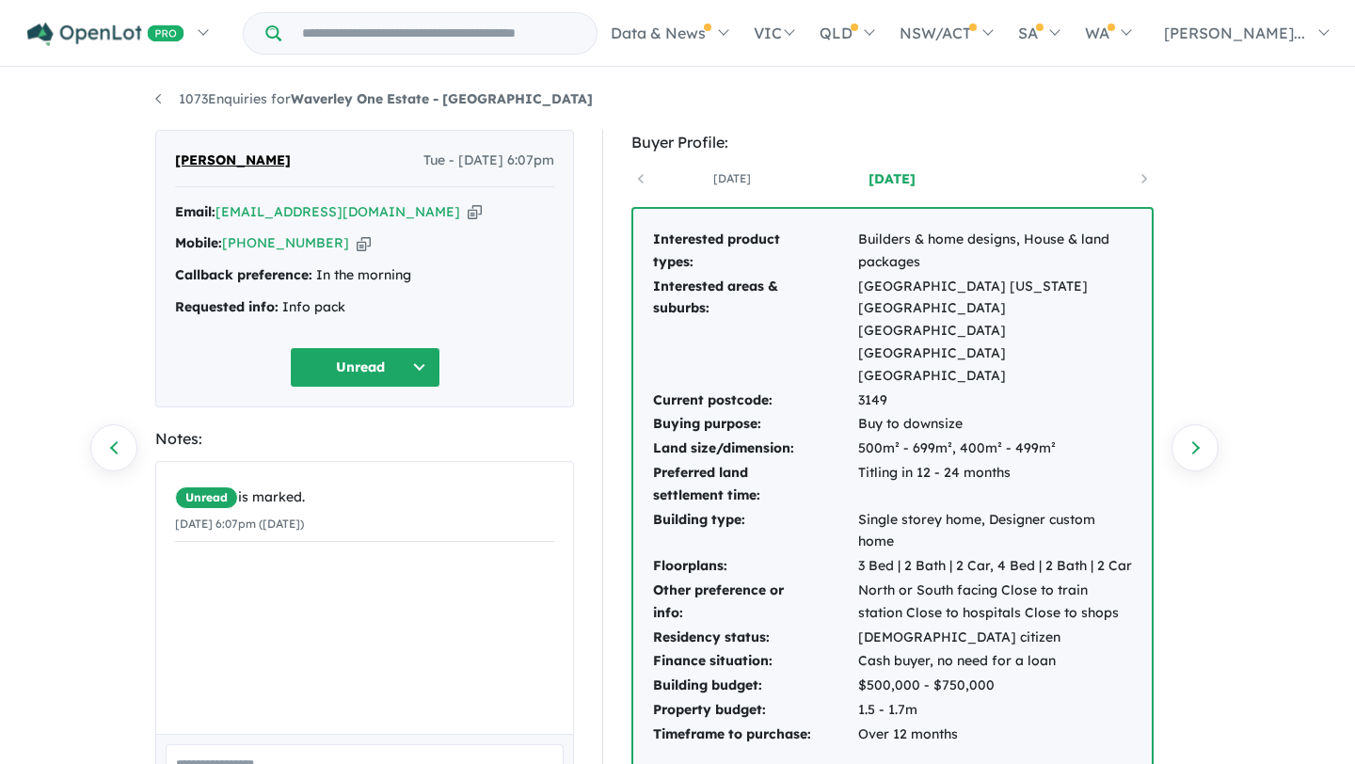
drag, startPoint x: 298, startPoint y: 158, endPoint x: 176, endPoint y: 158, distance: 122.3
click at [176, 158] on div "[PERSON_NAME] Tue - [DATE] 6:07pm" at bounding box center [364, 169] width 379 height 38
copy span "[PERSON_NAME]"
click at [390, 376] on button "Unread" at bounding box center [365, 367] width 151 height 40
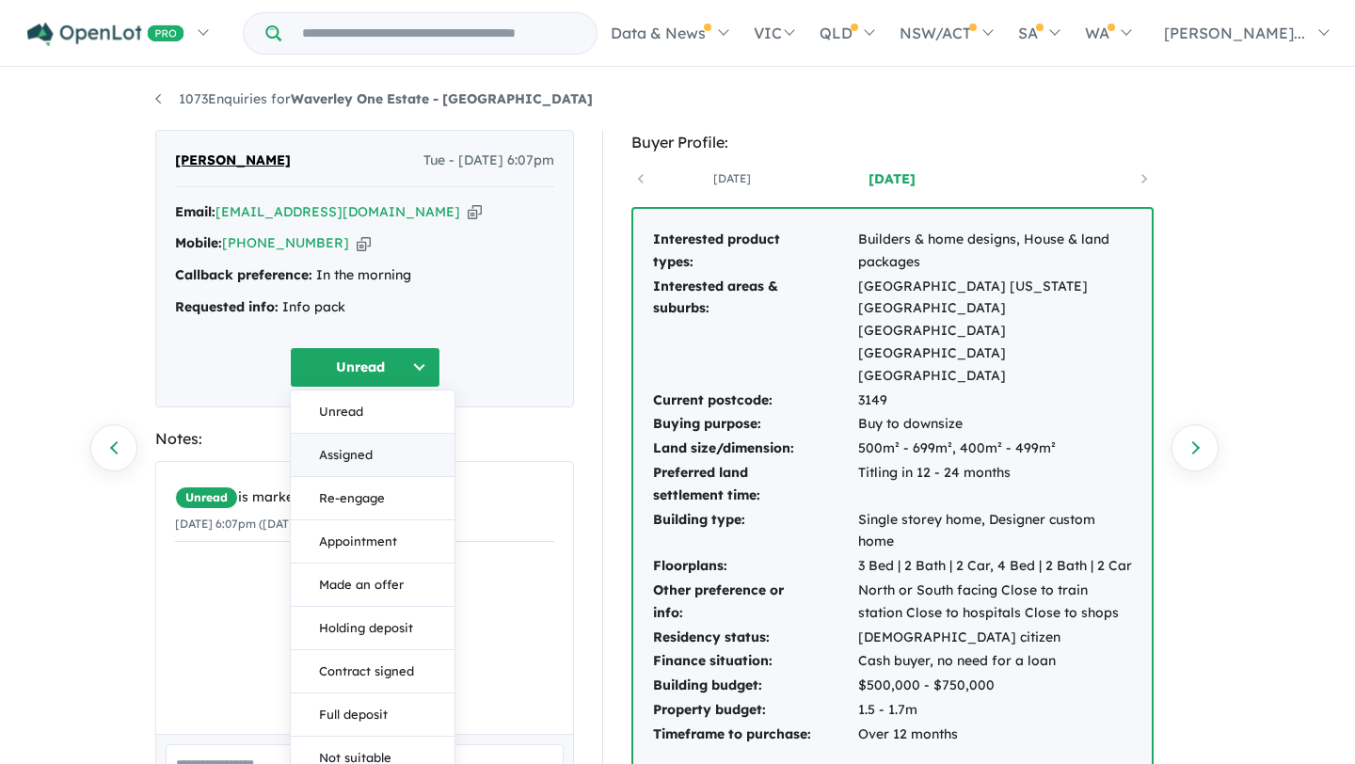
click at [376, 450] on button "Assigned" at bounding box center [373, 455] width 164 height 43
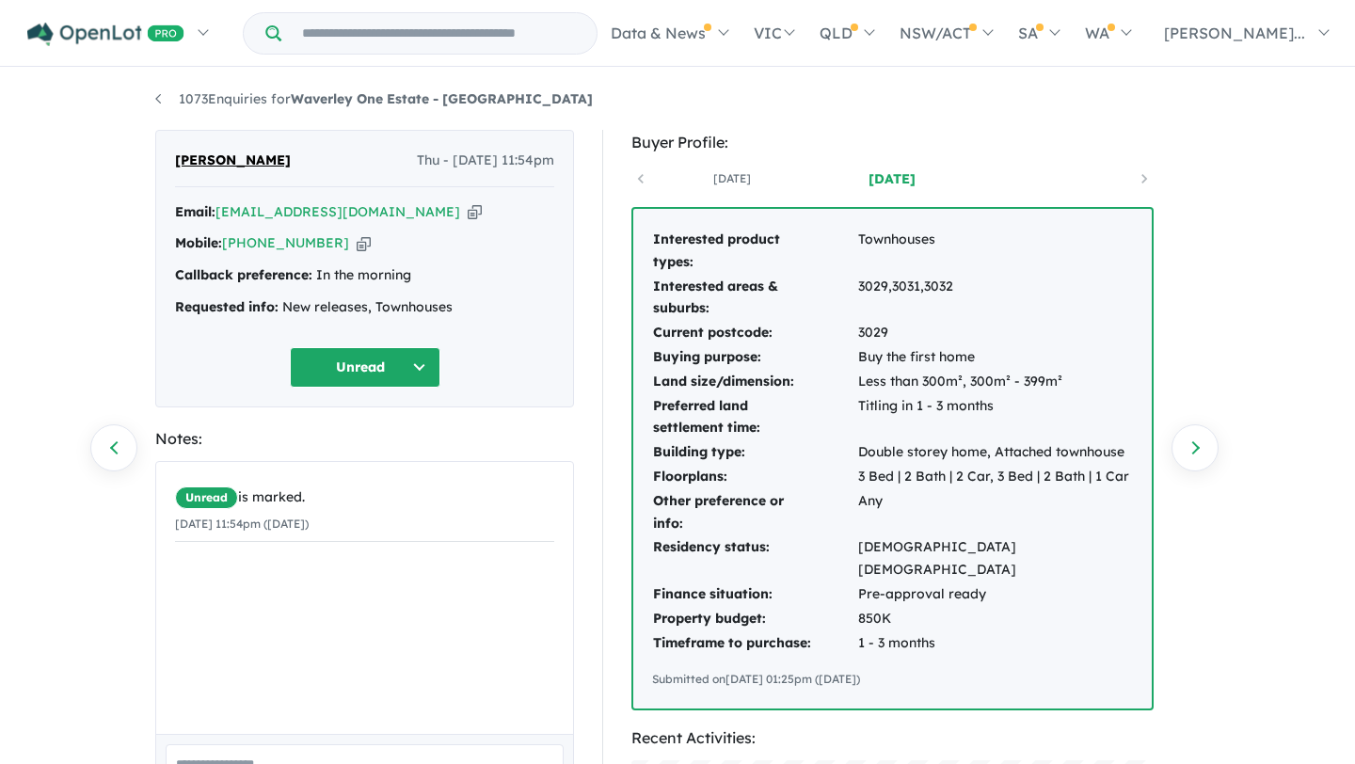
click at [925, 556] on td "[DEMOGRAPHIC_DATA] [DEMOGRAPHIC_DATA]" at bounding box center [995, 558] width 276 height 47
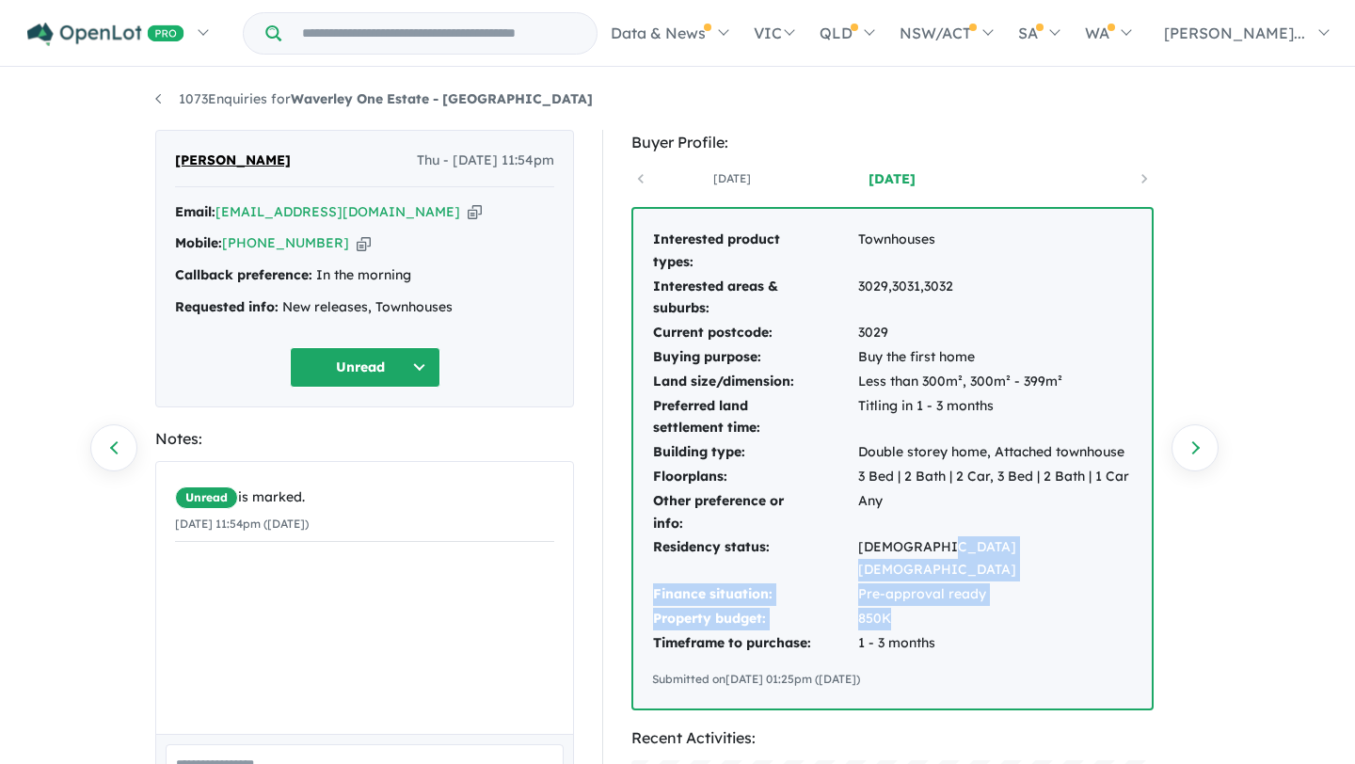
drag, startPoint x: 925, startPoint y: 556, endPoint x: 946, endPoint y: 588, distance: 38.1
click at [946, 588] on tbody "Interested product types: Townhouses Interested areas & suburbs: 3029,3031,3032…" at bounding box center [892, 441] width 481 height 427
click at [946, 607] on td "850K" at bounding box center [995, 619] width 276 height 24
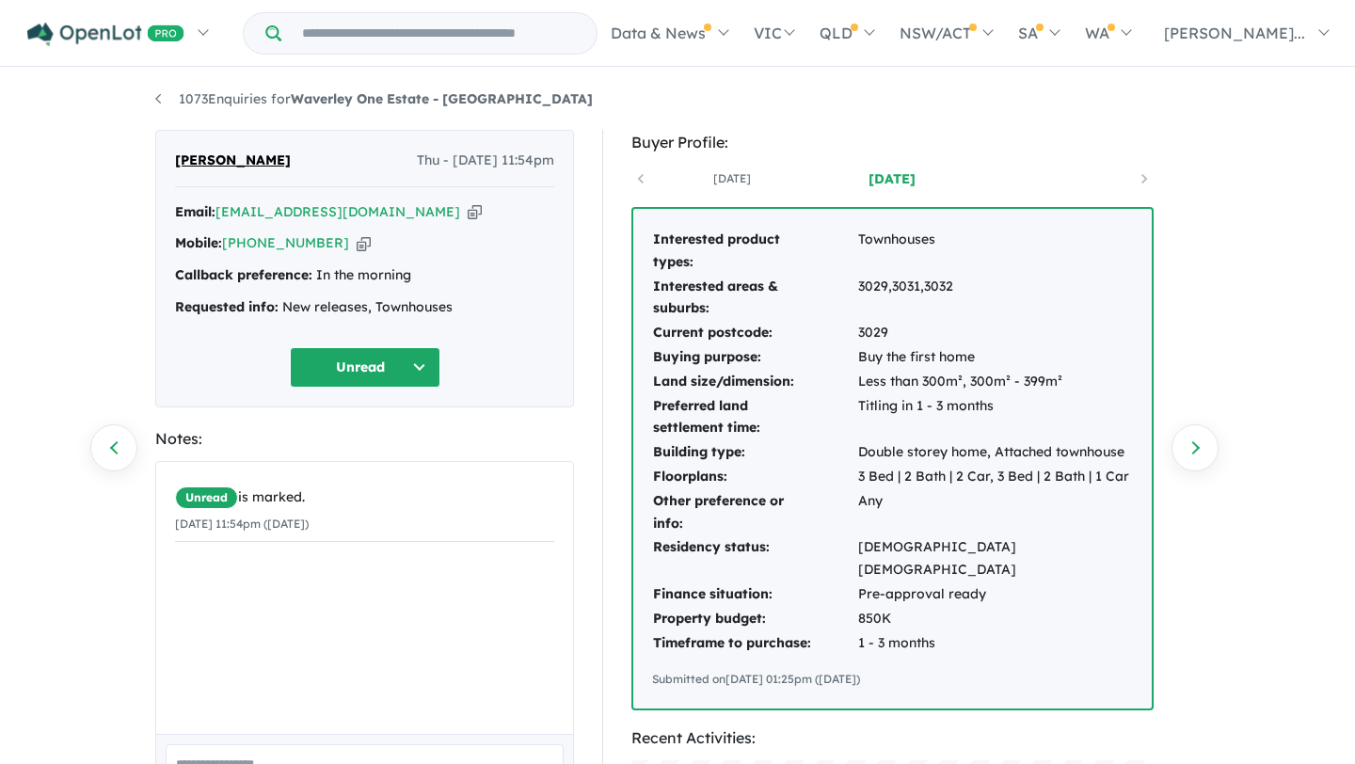
click at [637, 178] on div "[DATE] [DATE]" at bounding box center [892, 179] width 522 height 28
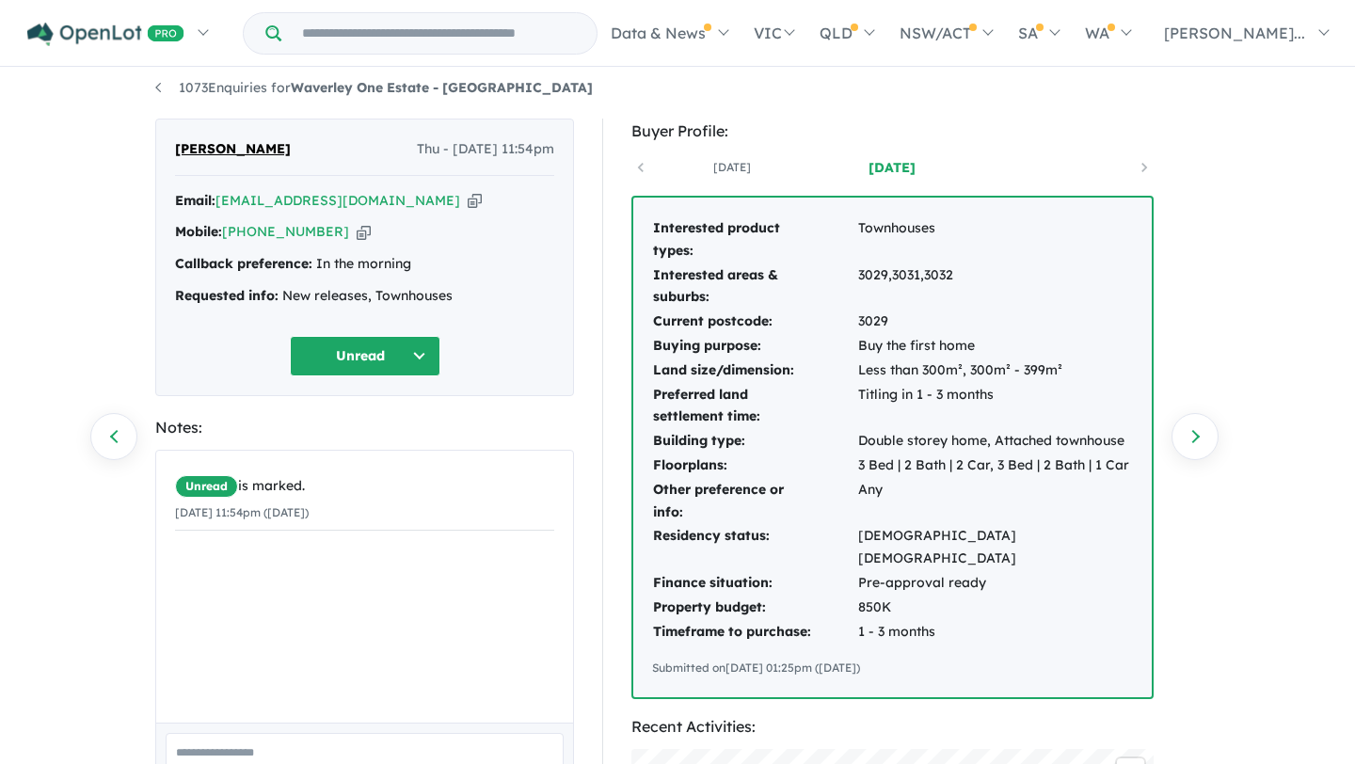
scroll to position [5, 0]
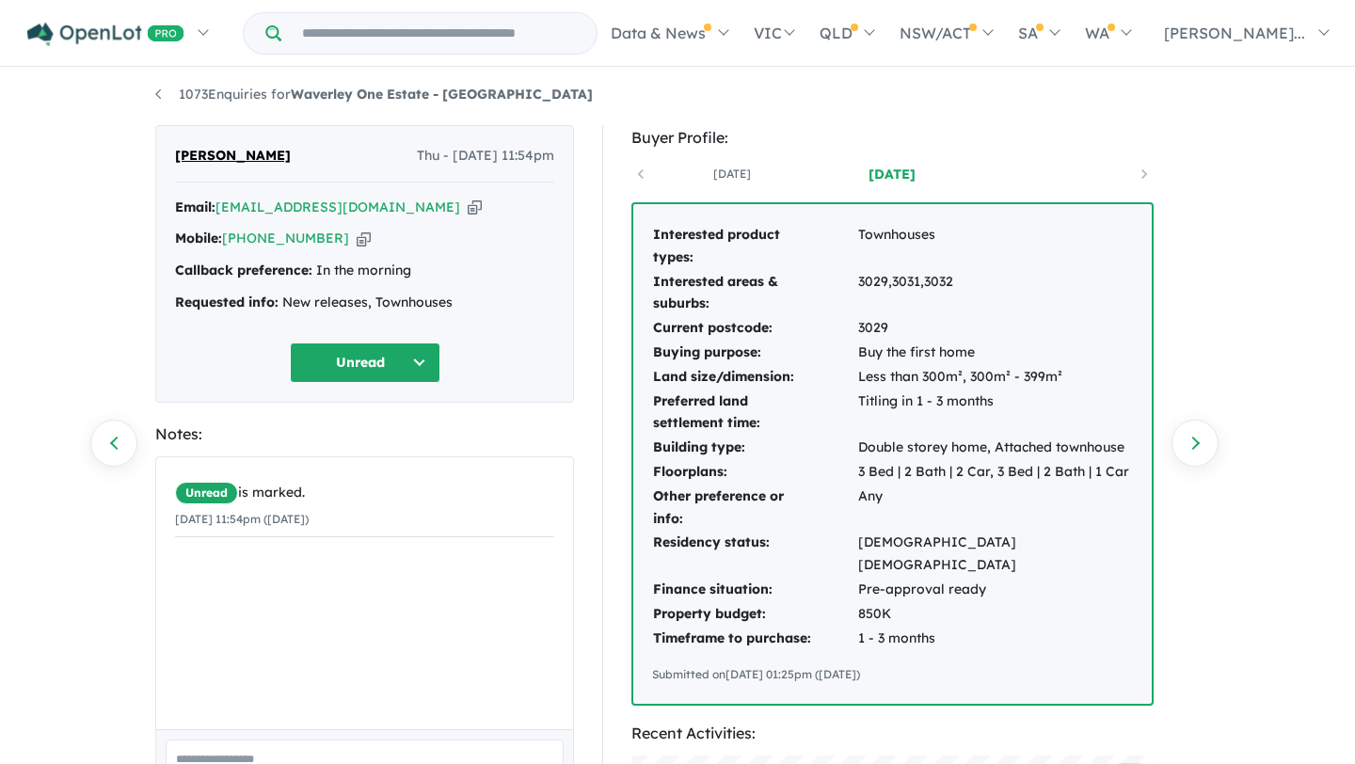
click at [404, 357] on button "Unread" at bounding box center [365, 362] width 151 height 40
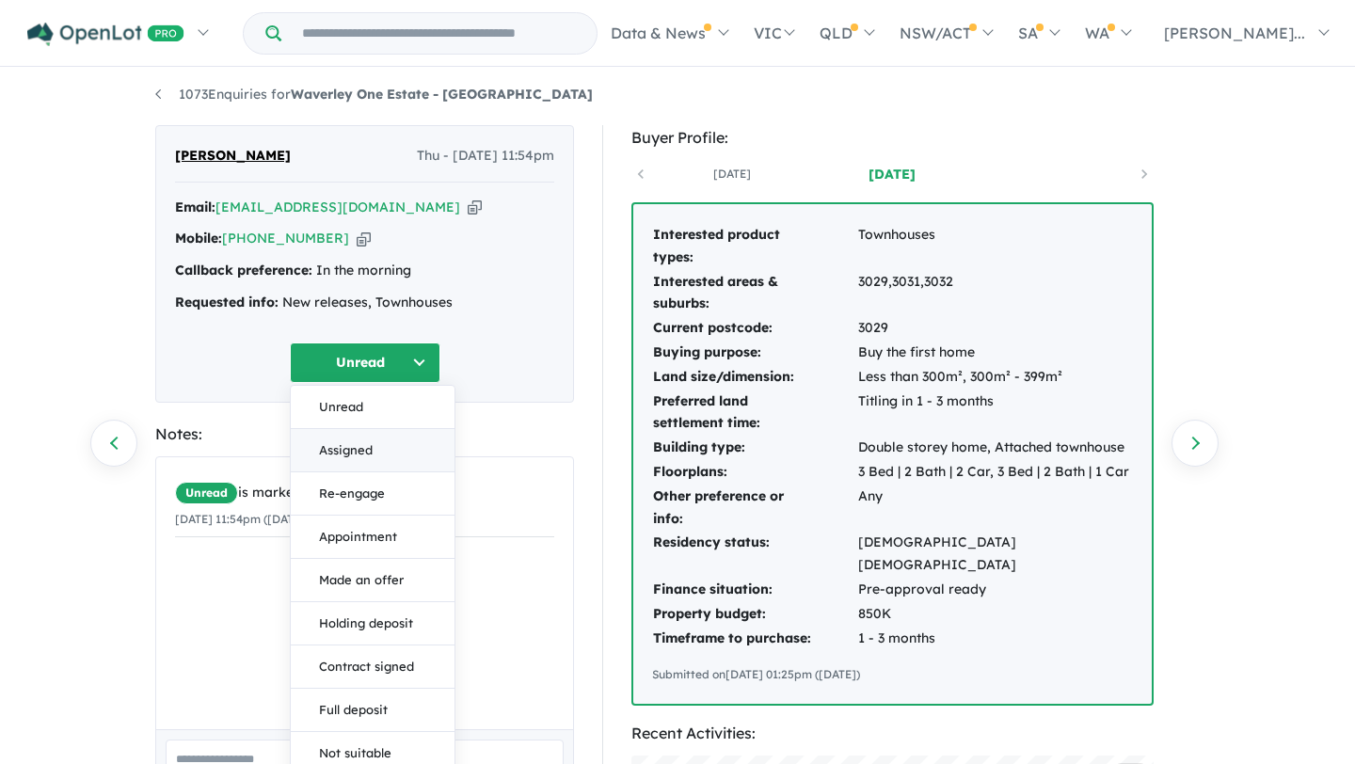
click at [396, 447] on button "Assigned" at bounding box center [373, 450] width 164 height 43
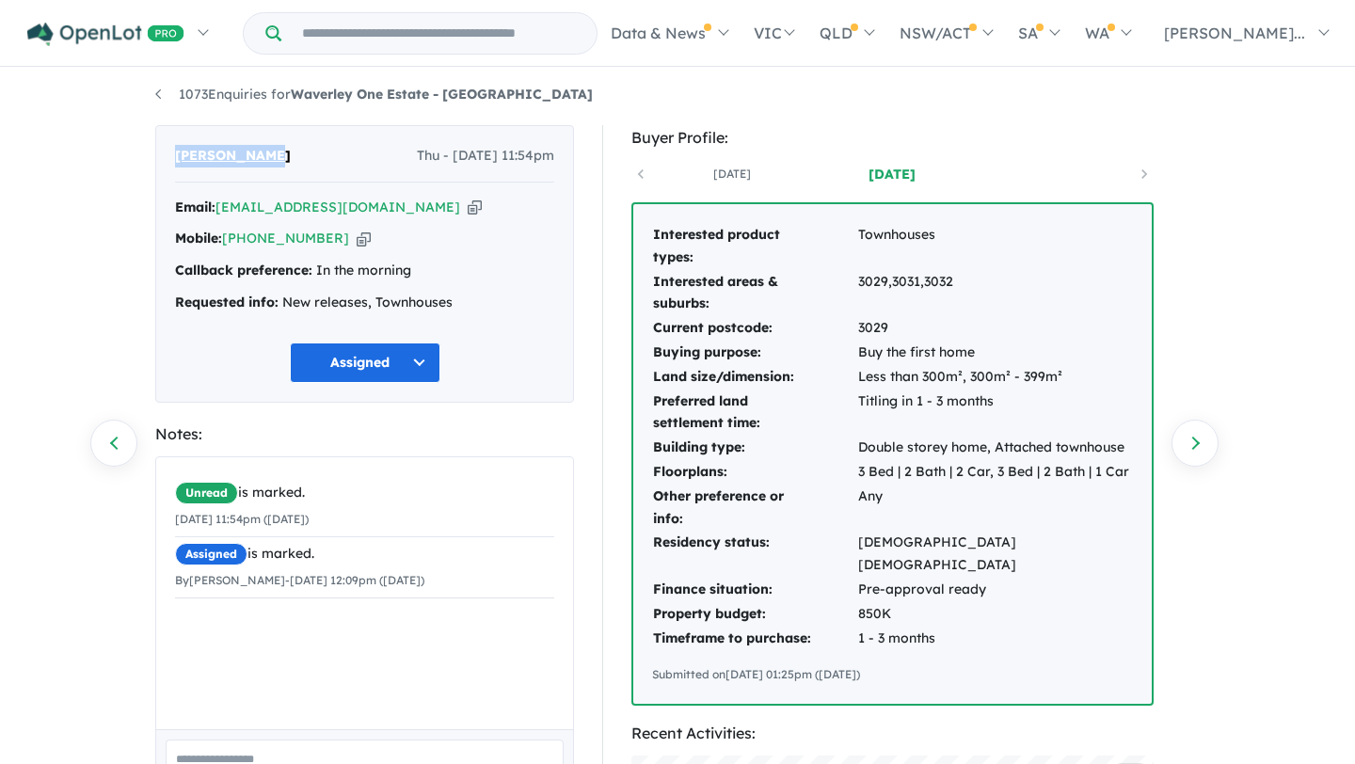
drag, startPoint x: 279, startPoint y: 158, endPoint x: 167, endPoint y: 159, distance: 112.0
click at [167, 159] on div "Sida Bandara Thu - 02/10/2025, 11:54pm Email: sidath.portrush@gmail.com Copied!…" at bounding box center [364, 264] width 419 height 278
copy span "Sida Bandara"
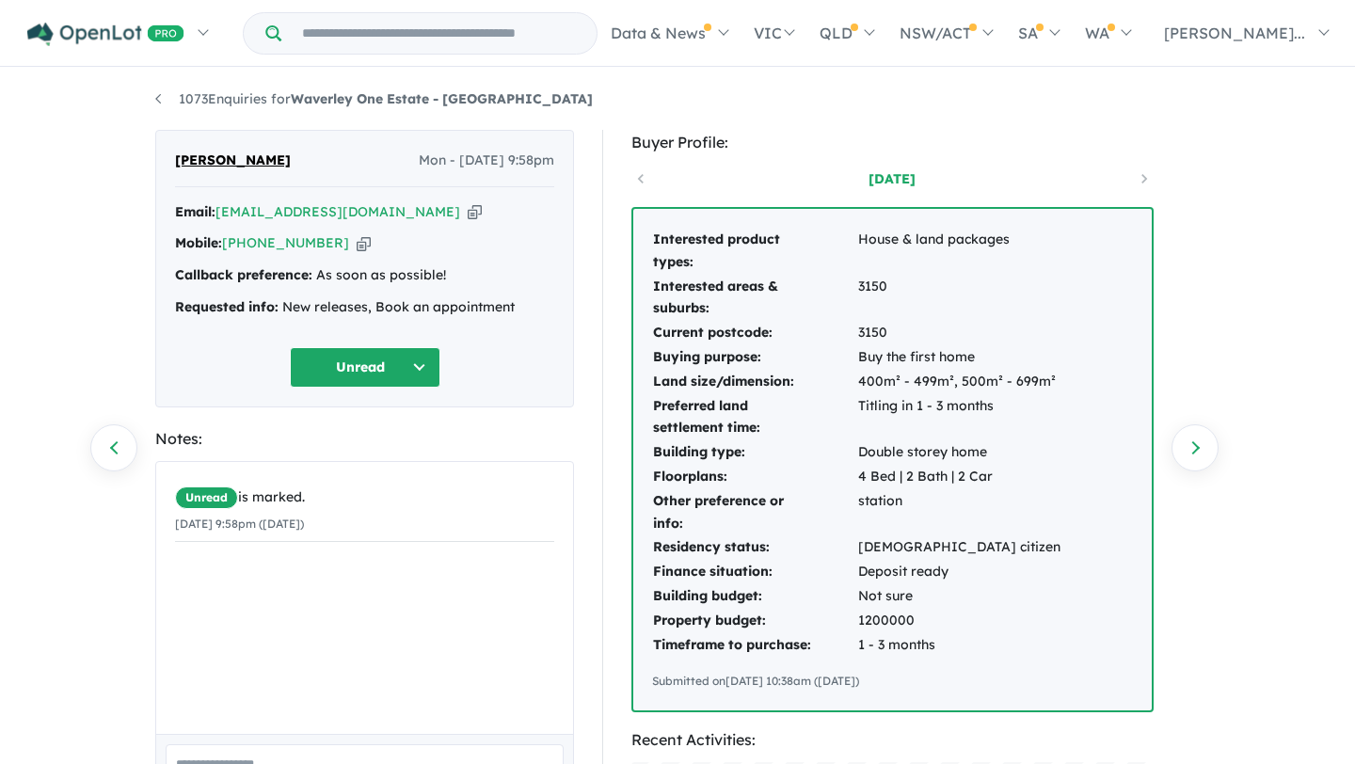
click at [394, 371] on button "Unread" at bounding box center [365, 367] width 151 height 40
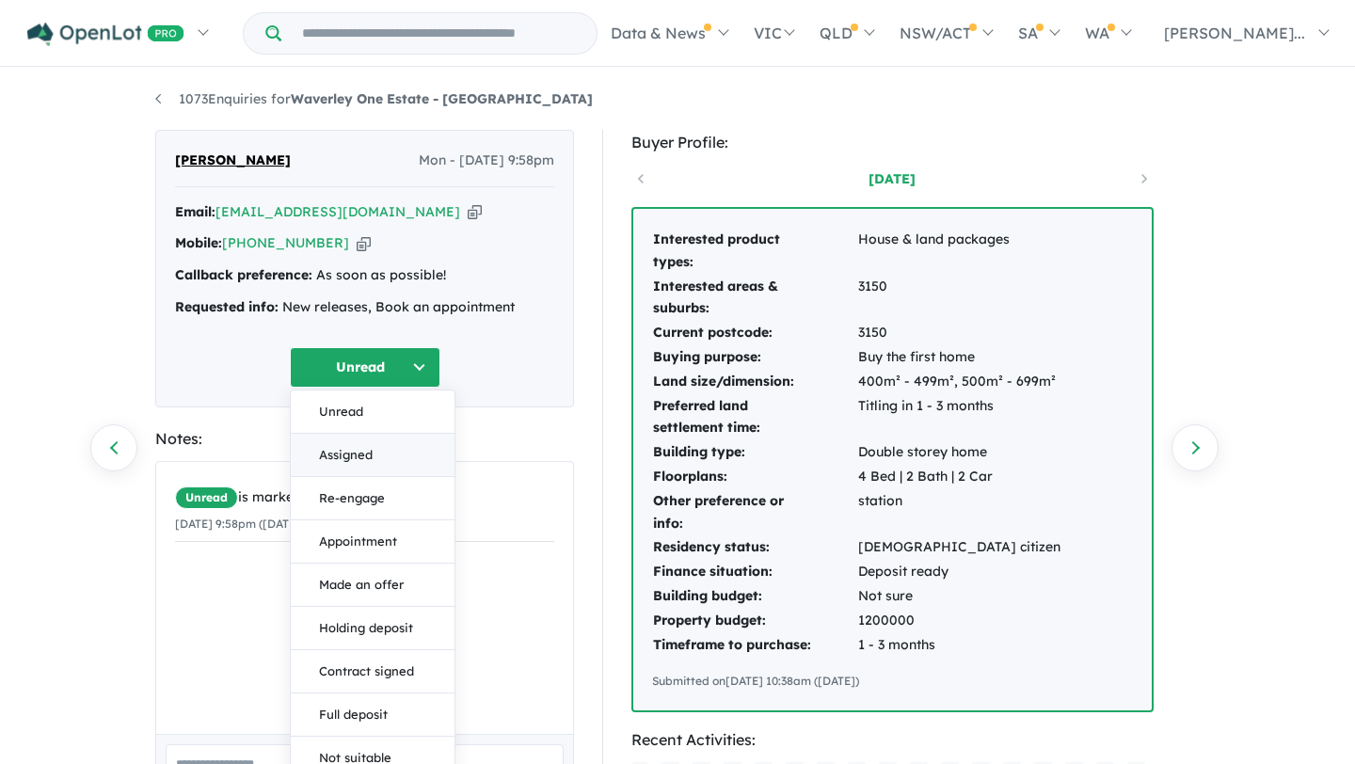
click at [373, 453] on button "Assigned" at bounding box center [373, 455] width 164 height 43
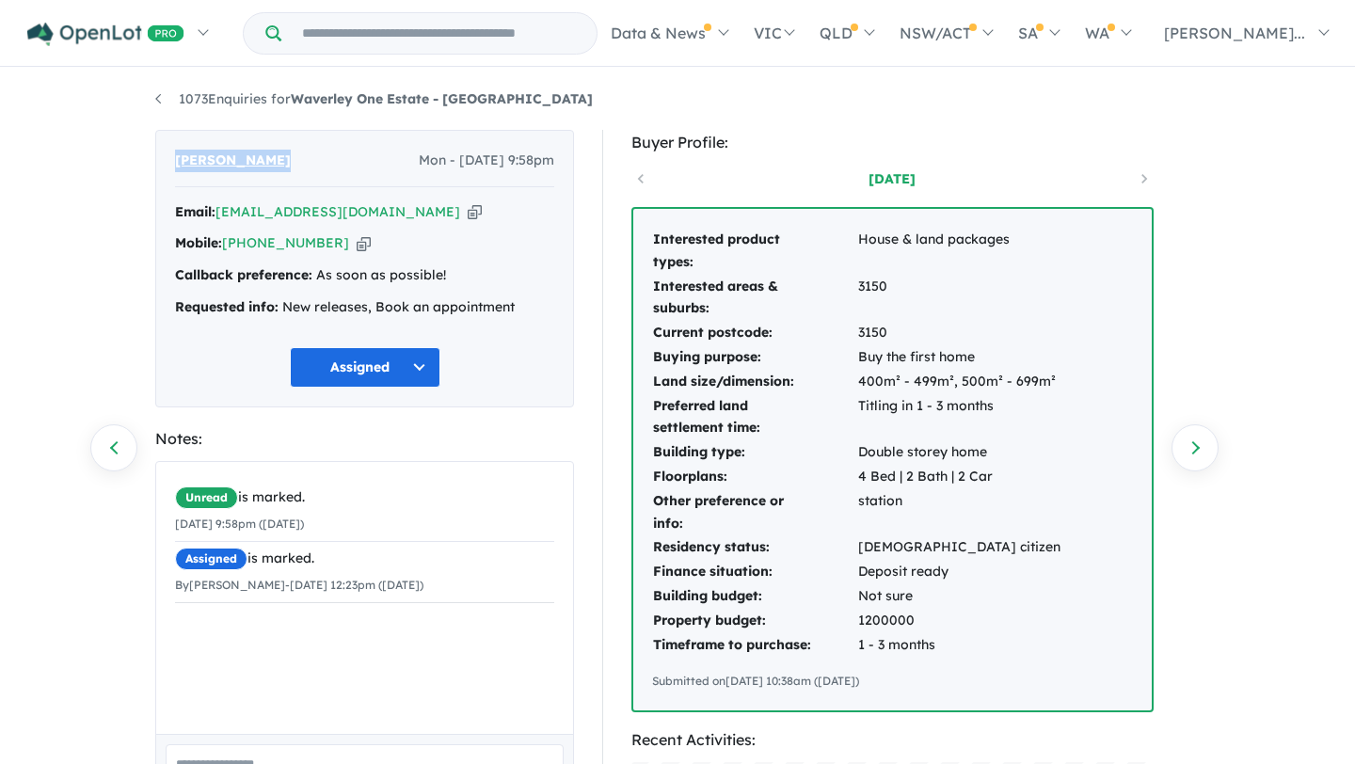
drag, startPoint x: 310, startPoint y: 163, endPoint x: 148, endPoint y: 163, distance: 161.8
click at [148, 163] on div "CHANDANA MAPA Mon - 29/09/2025, 9:58pm Email: chandanamapa1@gmail.com Copied! M…" at bounding box center [364, 752] width 447 height 1244
copy span "CHANDANA MAPA"
click at [418, 376] on button "Assigned" at bounding box center [365, 367] width 151 height 40
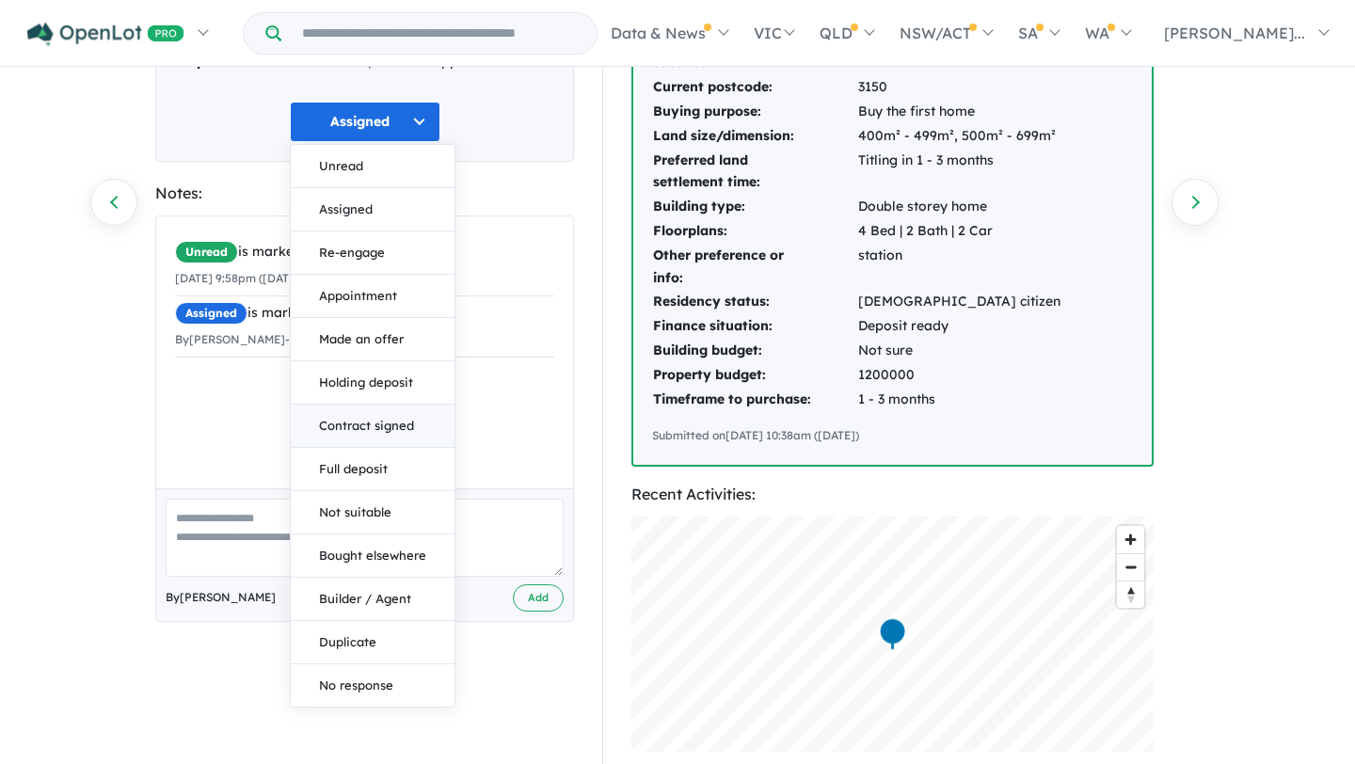
scroll to position [258, 0]
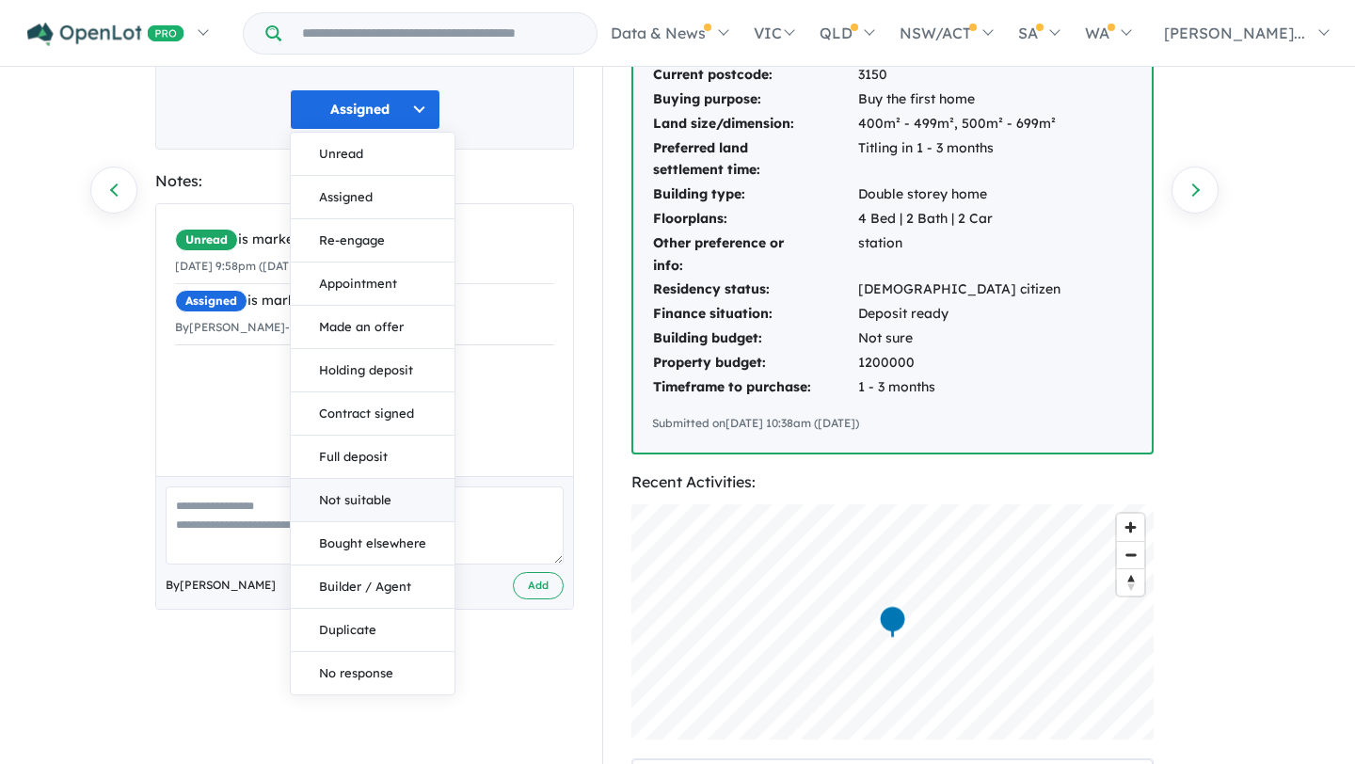
click at [390, 499] on button "Not suitable" at bounding box center [373, 500] width 164 height 43
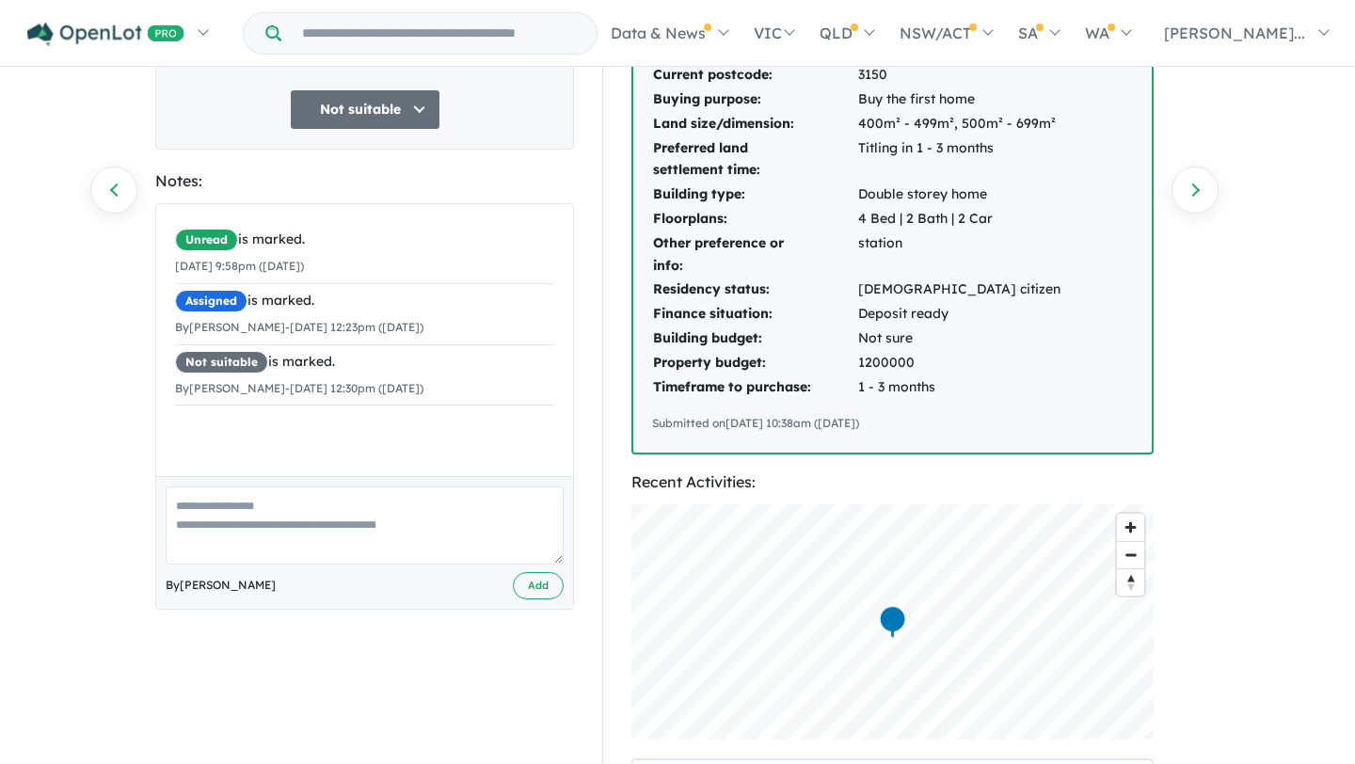
scroll to position [0, 0]
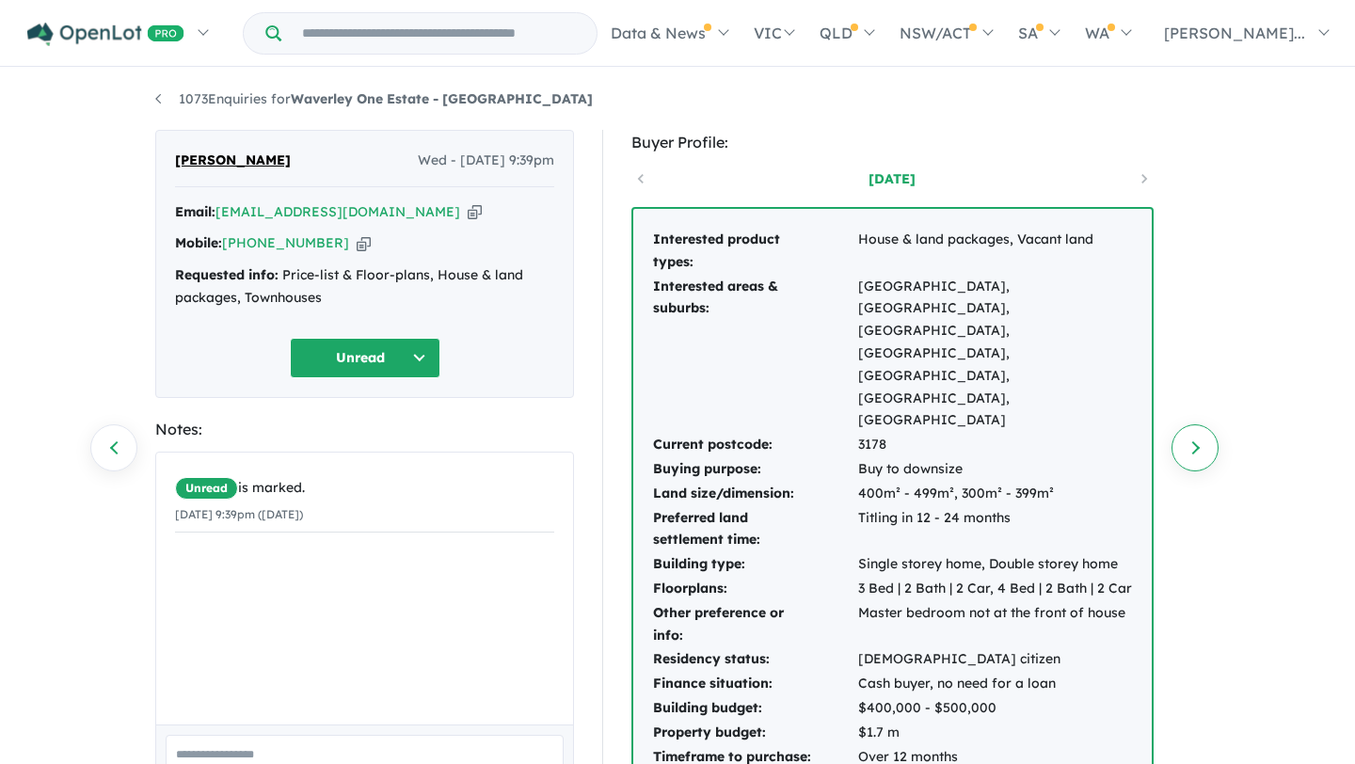
click at [1185, 453] on link "Next enquiry" at bounding box center [1194, 447] width 47 height 47
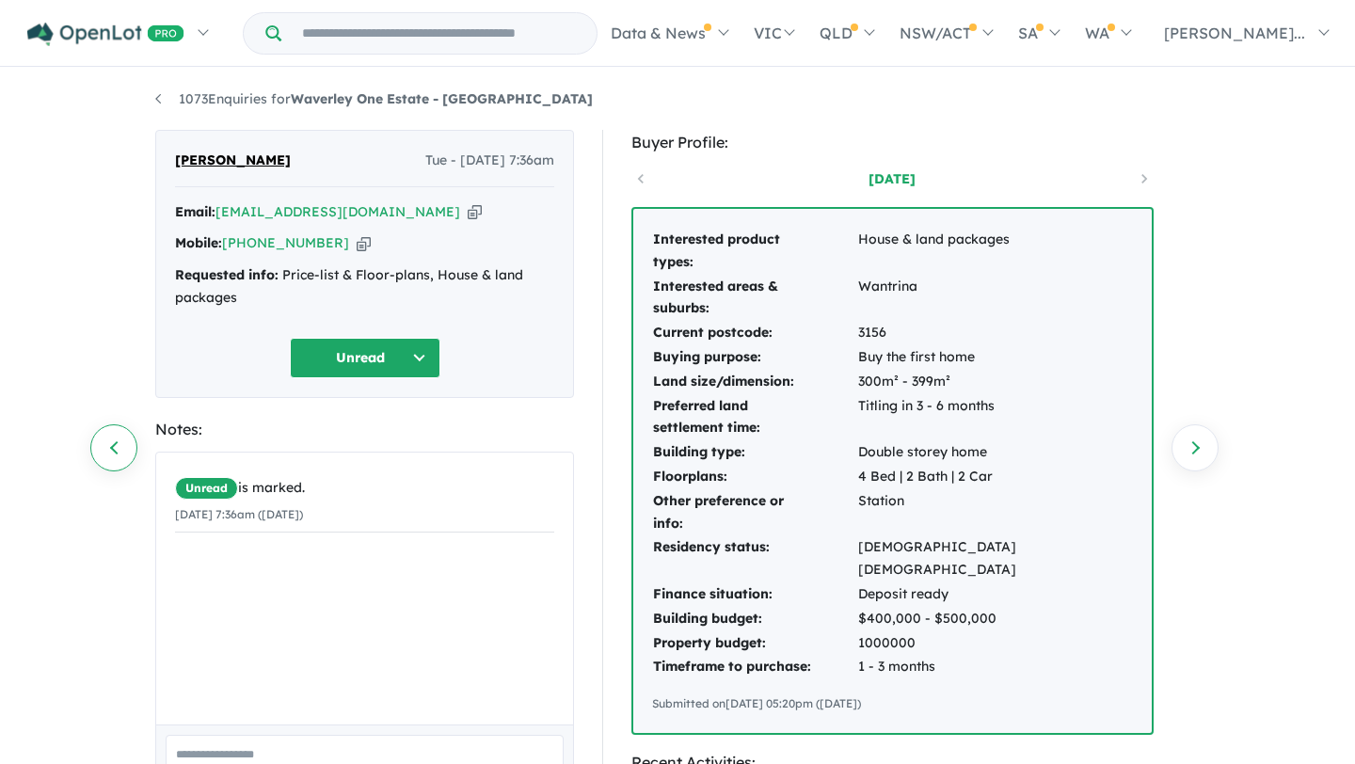
click at [113, 442] on link "Previous enquiry" at bounding box center [113, 447] width 47 height 47
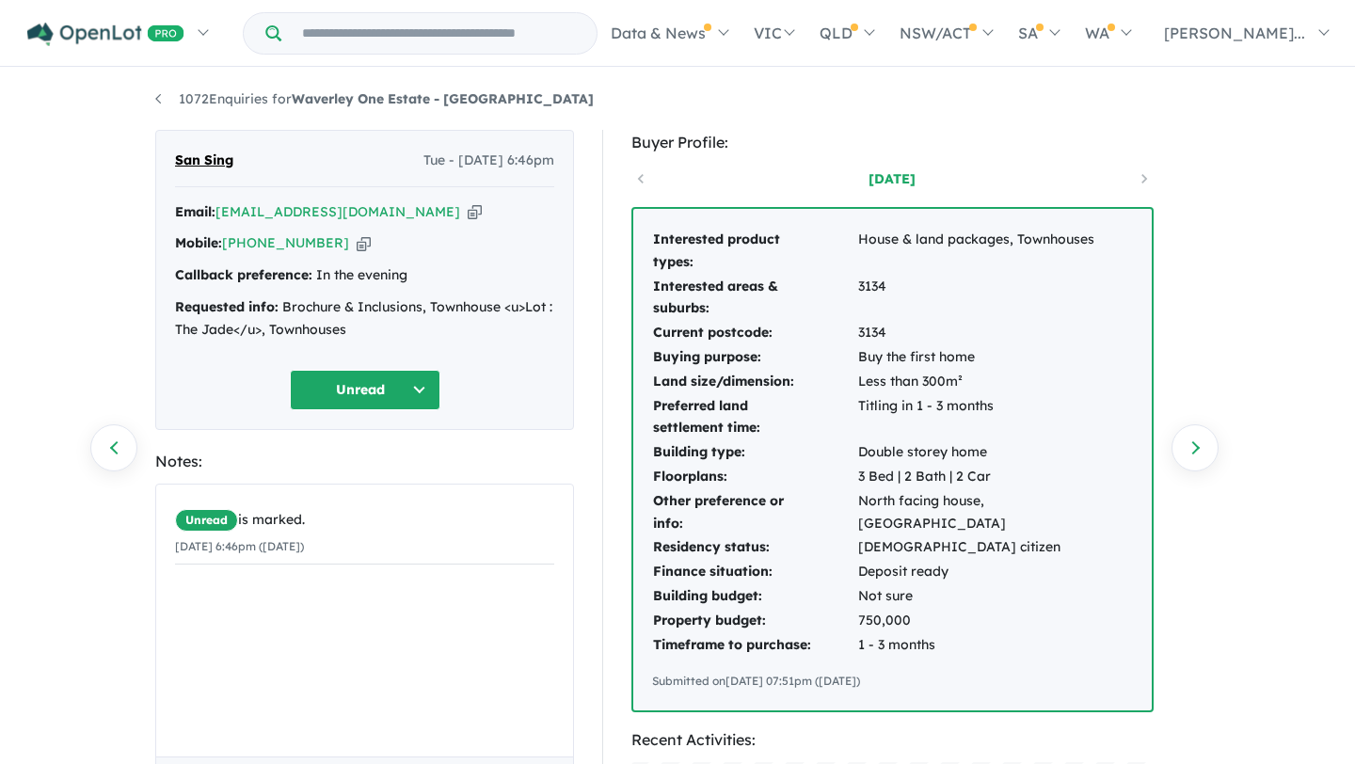
drag, startPoint x: 552, startPoint y: 485, endPoint x: 605, endPoint y: 275, distance: 216.3
click at [605, 275] on div "San Sing Tue - [DATE] 6:46pm Email: [EMAIL_ADDRESS][DOMAIN_NAME] Copied! Mobile…" at bounding box center [677, 752] width 1073 height 1244
